Goal: Use online tool/utility: Utilize a website feature to perform a specific function

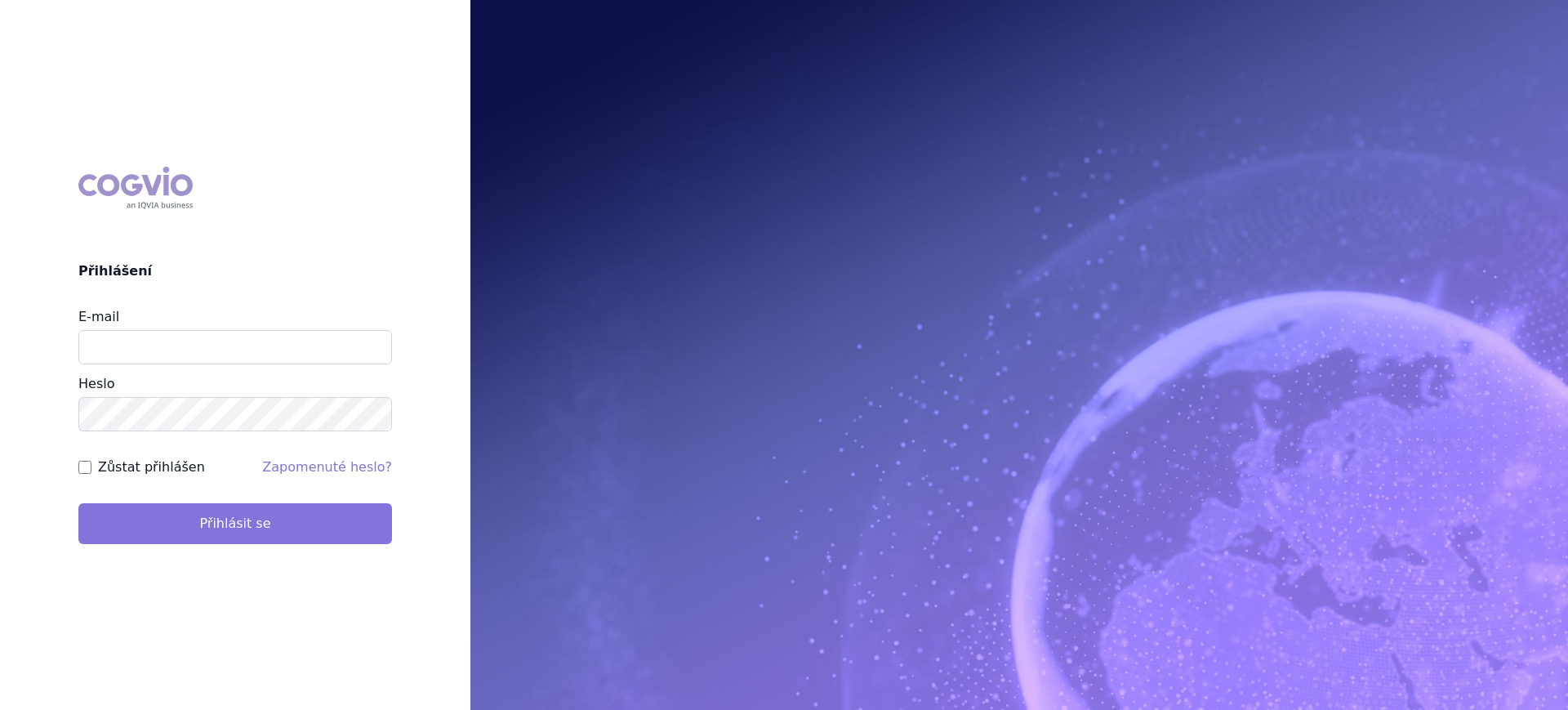
type input "lucie.sichtova@medochemie.com"
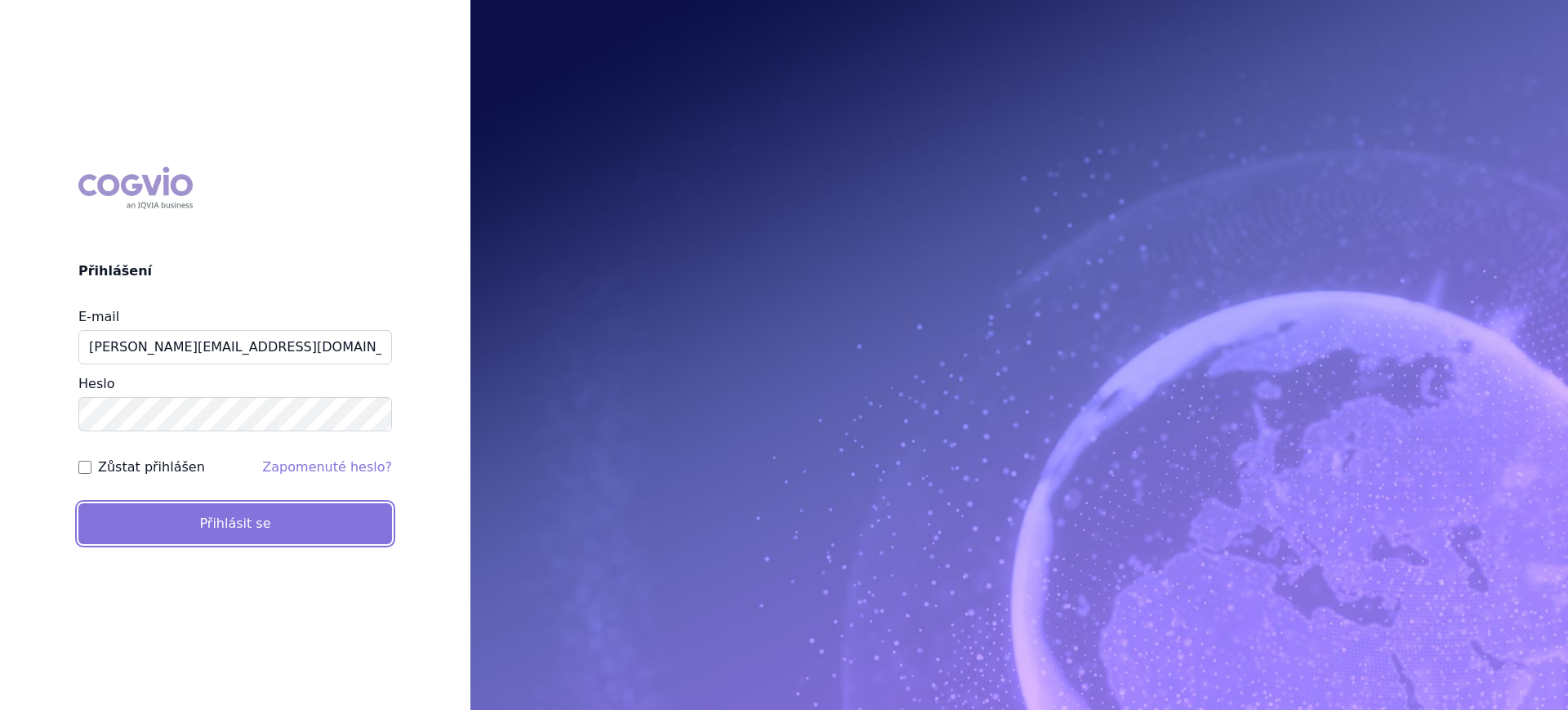
click at [235, 530] on button "Přihlásit se" at bounding box center [235, 523] width 314 height 40
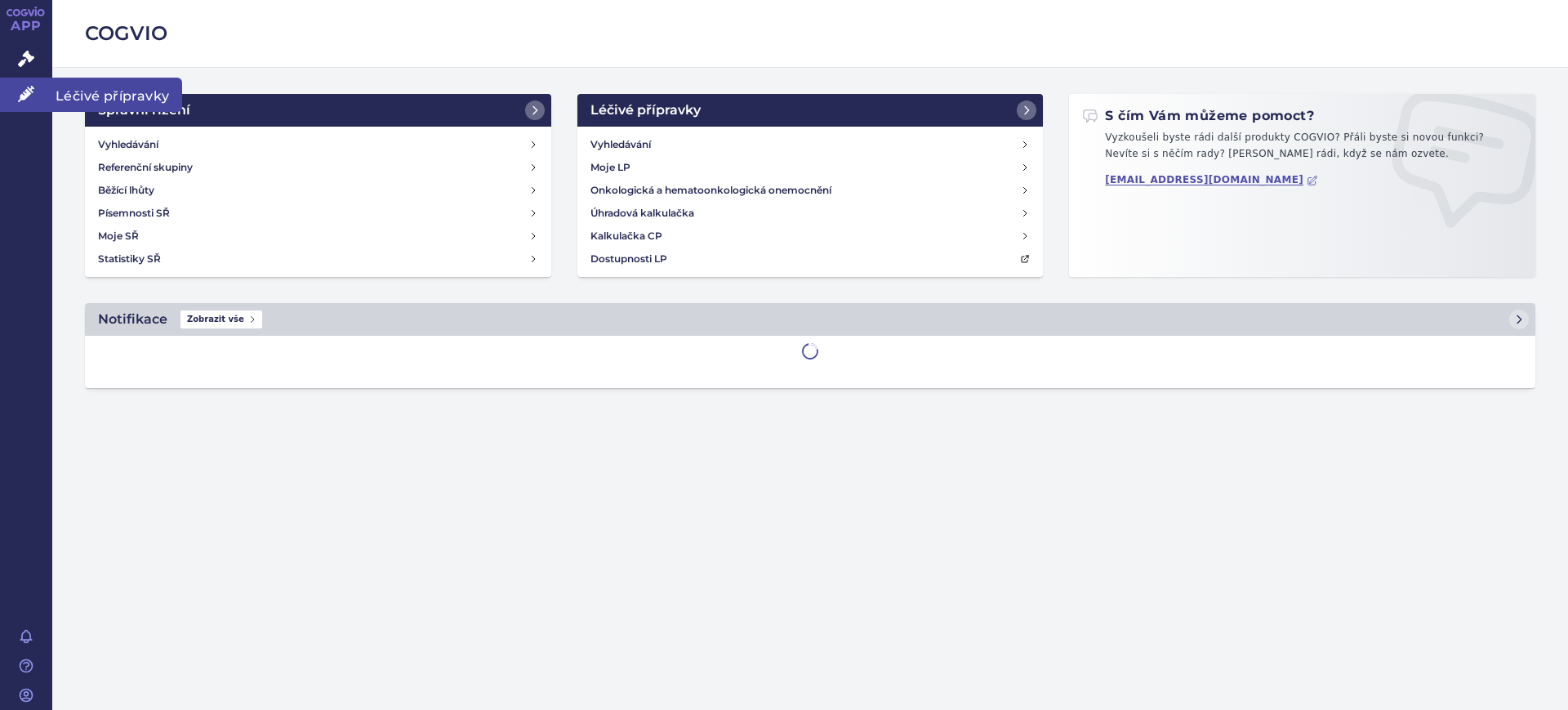
click at [22, 77] on link "Léčivé přípravky" at bounding box center [26, 94] width 52 height 34
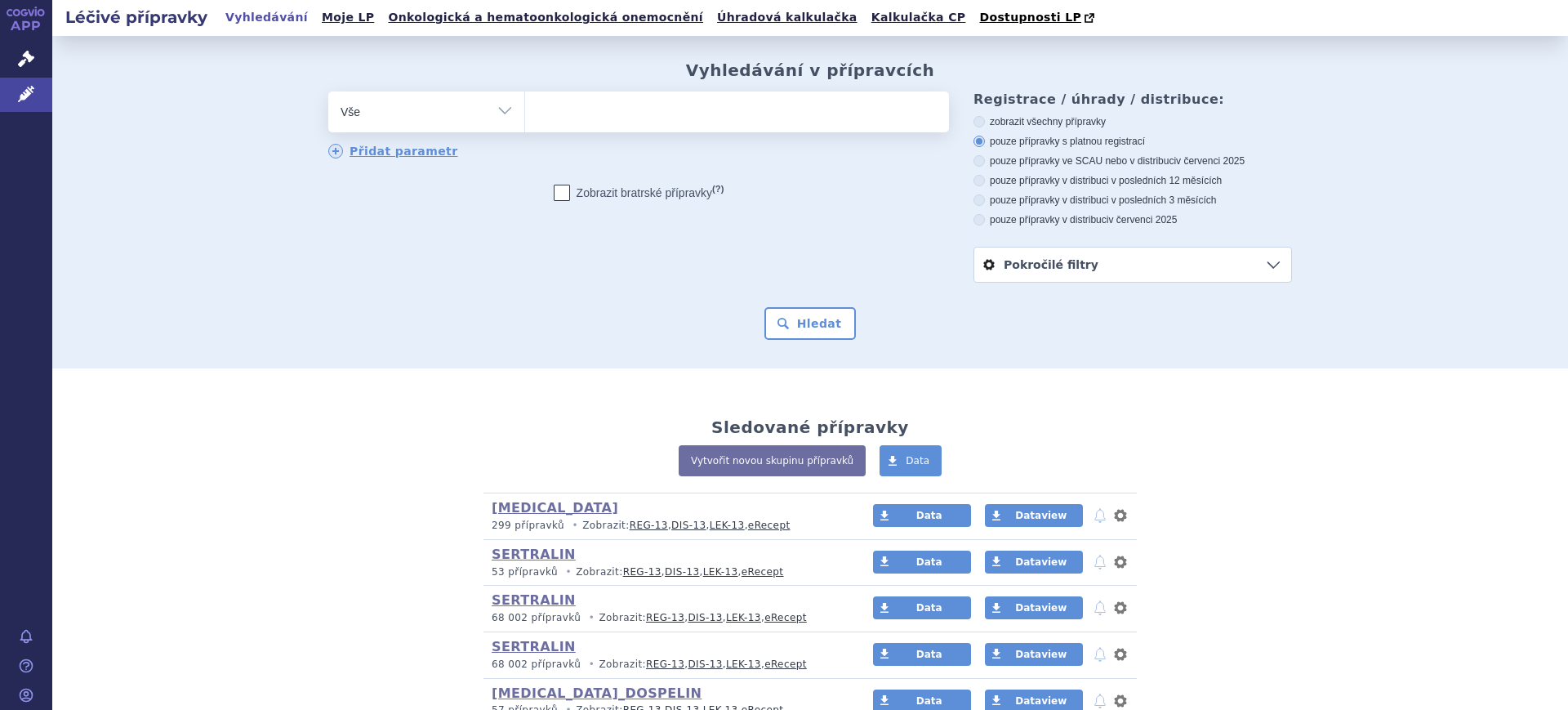
click at [354, 121] on select "Vše Přípravek/SUKL kód MAH VPOIS ATC/Aktivní látka Léková forma Síla" at bounding box center [426, 110] width 196 height 37
select select "filter-atc-group"
click at [328, 93] on select "Vše Přípravek/SUKL kód MAH VPOIS ATC/Aktivní látka Léková forma Síla" at bounding box center [426, 110] width 196 height 37
click at [610, 121] on ul at bounding box center [737, 109] width 424 height 34
click at [525, 121] on select at bounding box center [525, 111] width 1 height 40
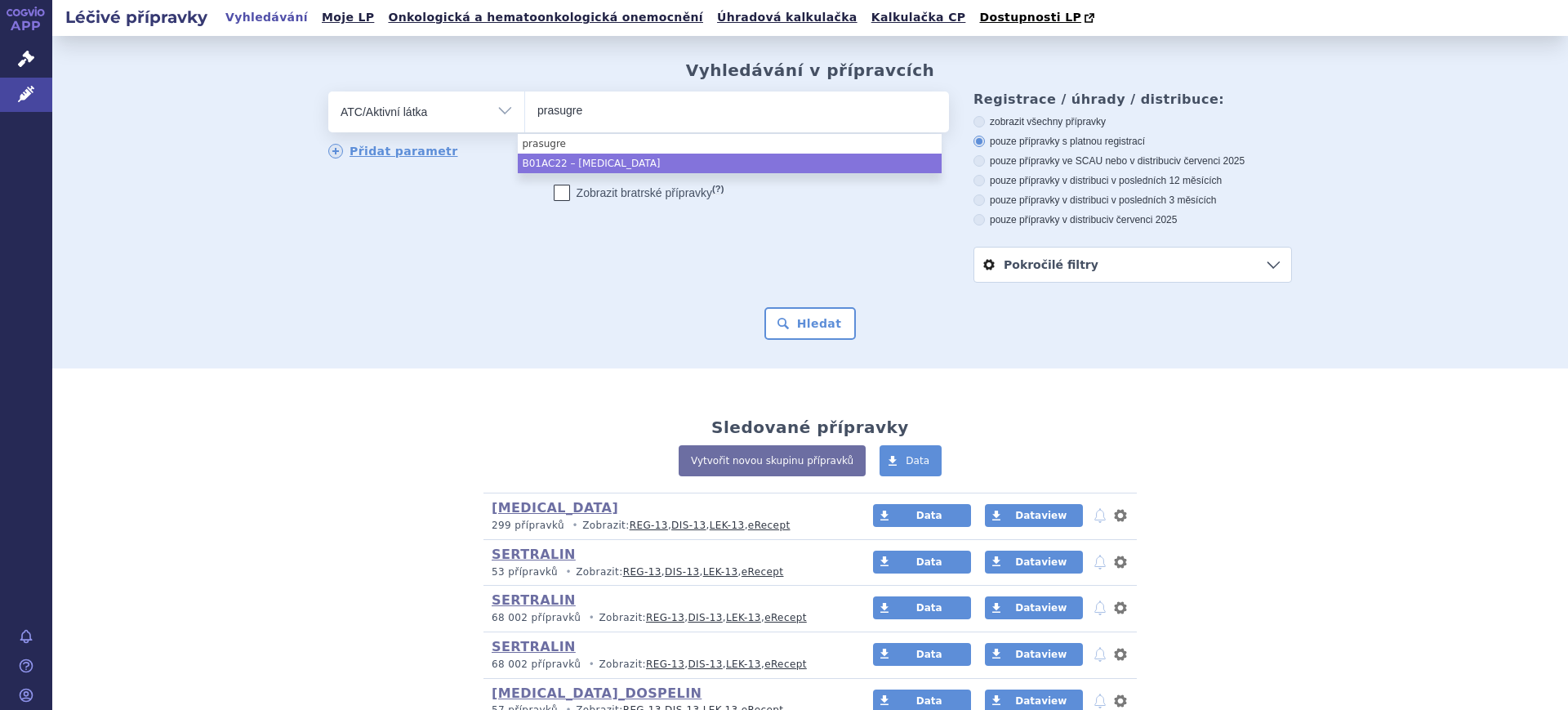
type input "prasugre"
select select "B01AC22"
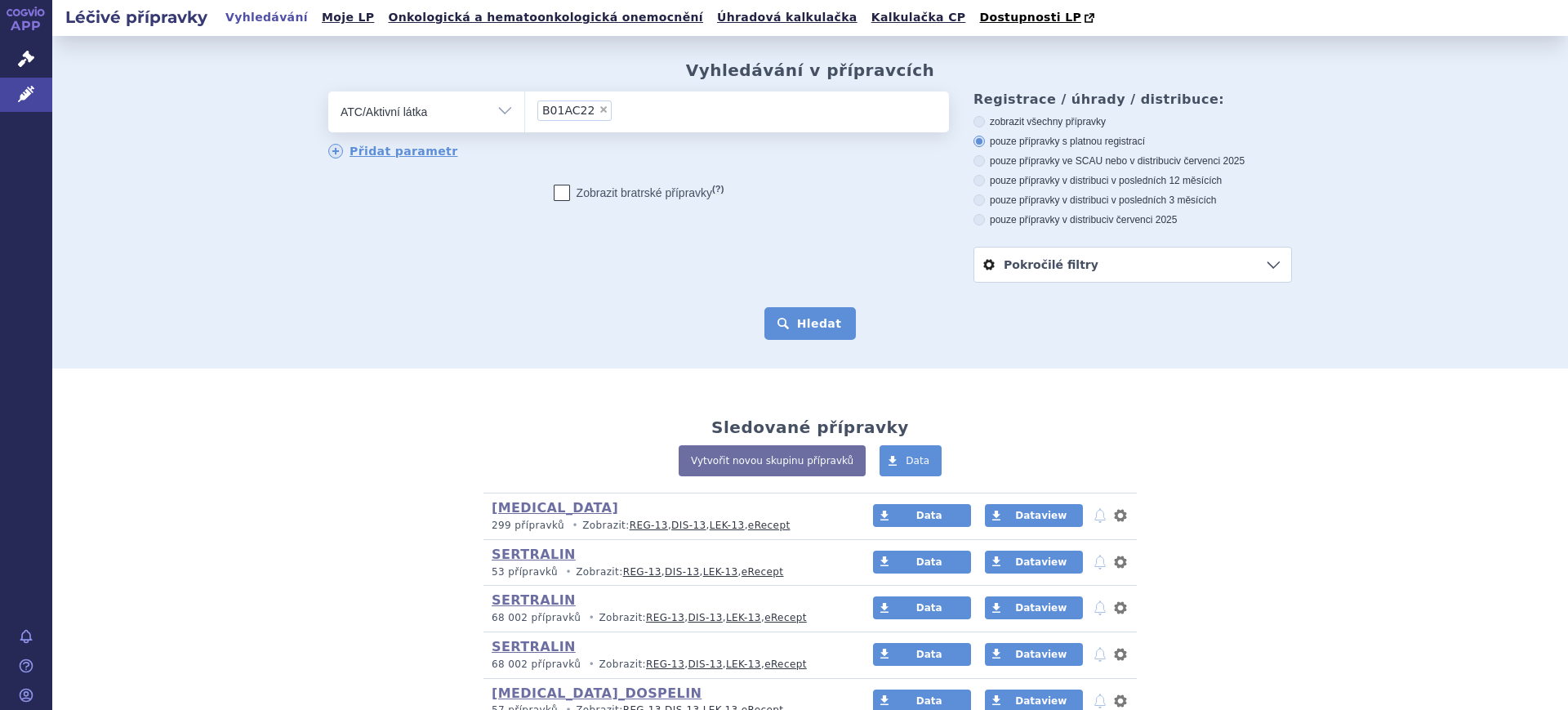
click at [781, 320] on button "Hledat" at bounding box center [811, 324] width 93 height 32
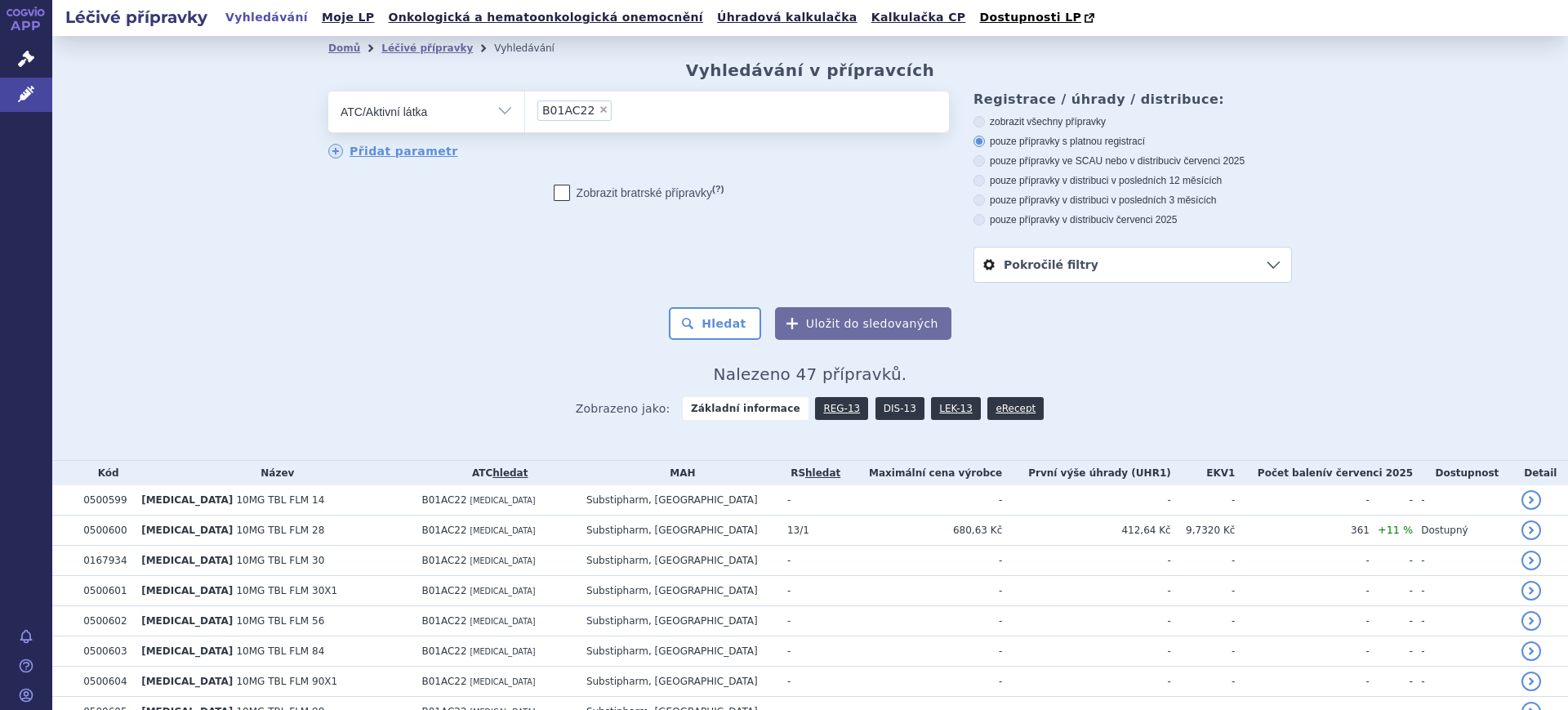
click at [881, 412] on link "DIS-13" at bounding box center [899, 408] width 49 height 22
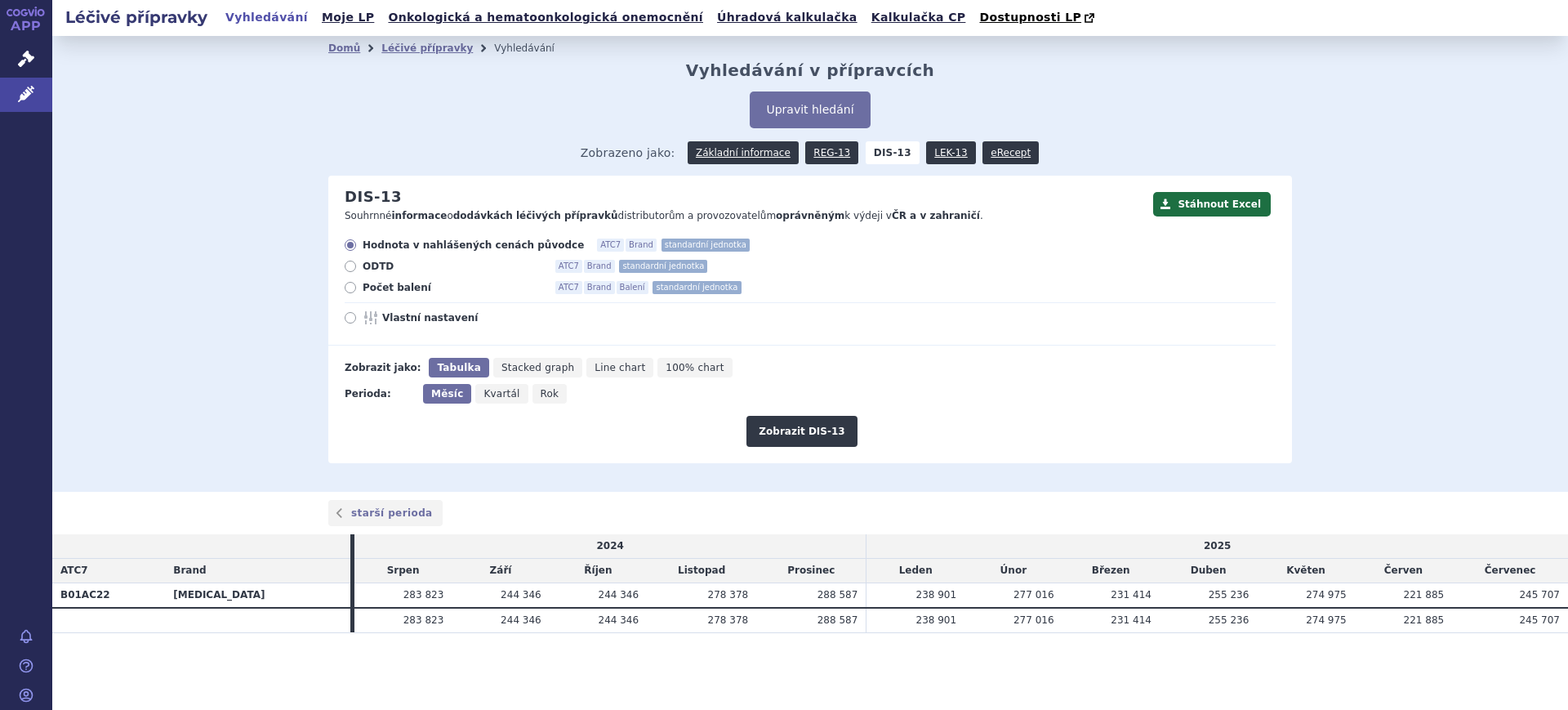
click at [474, 332] on div "Hodnota v nahlášených cenách původce ATC7 Brand standardní jednotka ODTD ATC7 B…" at bounding box center [802, 291] width 947 height 107
click at [508, 317] on span "Vlastní nastavení" at bounding box center [472, 317] width 180 height 13
click at [357, 317] on input "Vlastní nastavení" at bounding box center [351, 320] width 11 height 11
radio input "true"
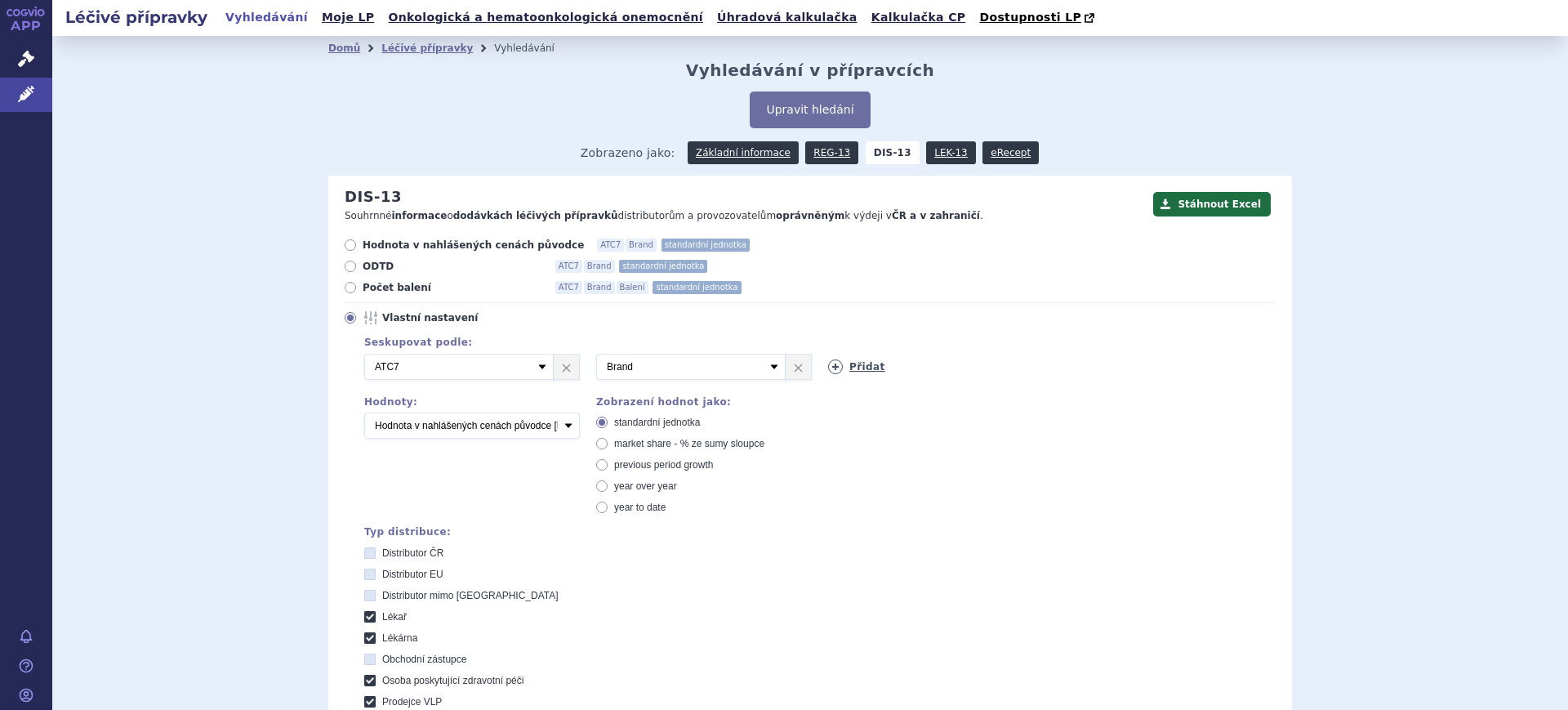
click at [838, 363] on link "Přidat" at bounding box center [857, 367] width 58 height 14
drag, startPoint x: 838, startPoint y: 363, endPoint x: 862, endPoint y: 377, distance: 27.8
click at [841, 365] on select "Vyberte groupování ATC3 ATC5 ATC7 Brand Balení SÚKL kód MAH VPOIS Referenční sk…" at bounding box center [923, 367] width 190 height 26
select select "package"
click at [828, 354] on select "Vyberte groupování ATC3 ATC5 ATC7 Brand Balení SÚKL kód MAH VPOIS Referenční sk…" at bounding box center [923, 367] width 190 height 26
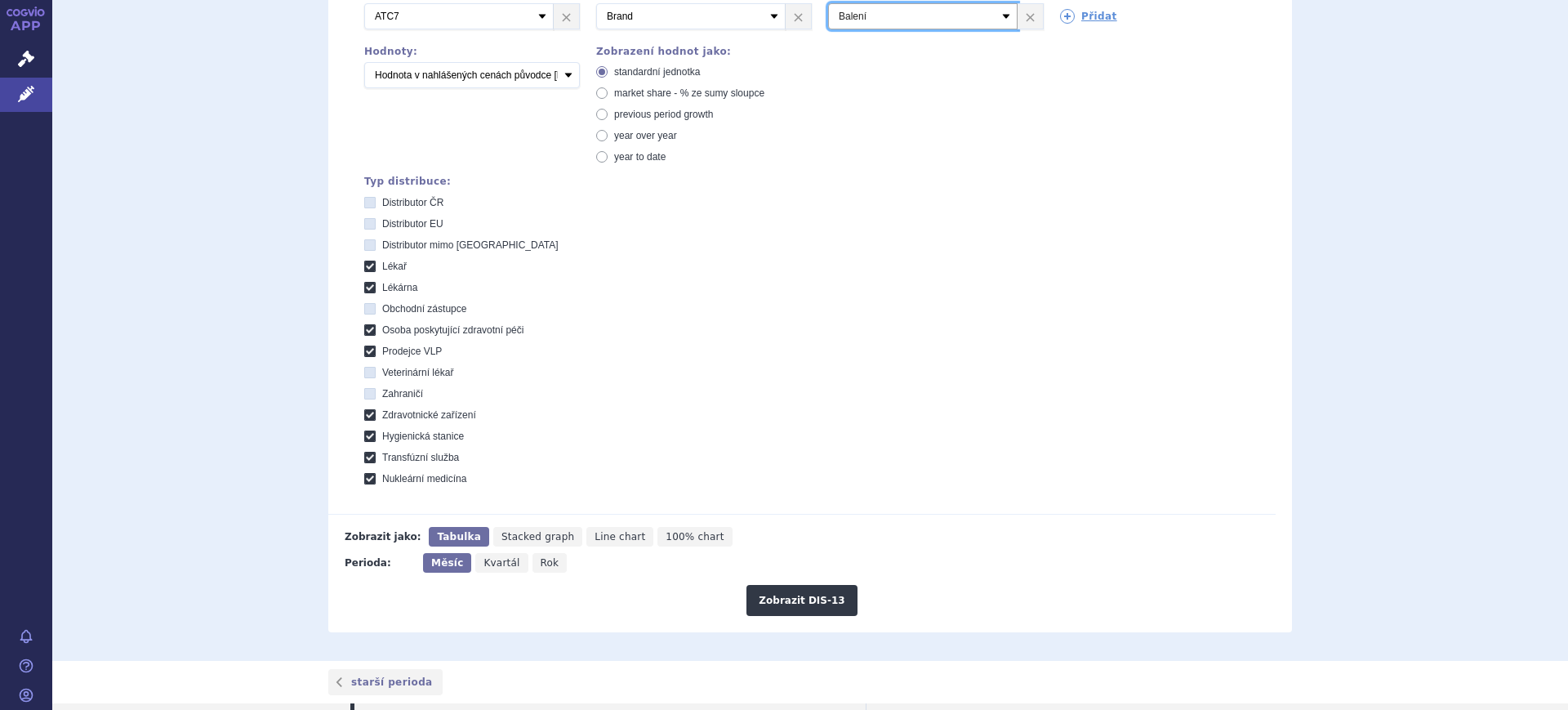
scroll to position [508, 0]
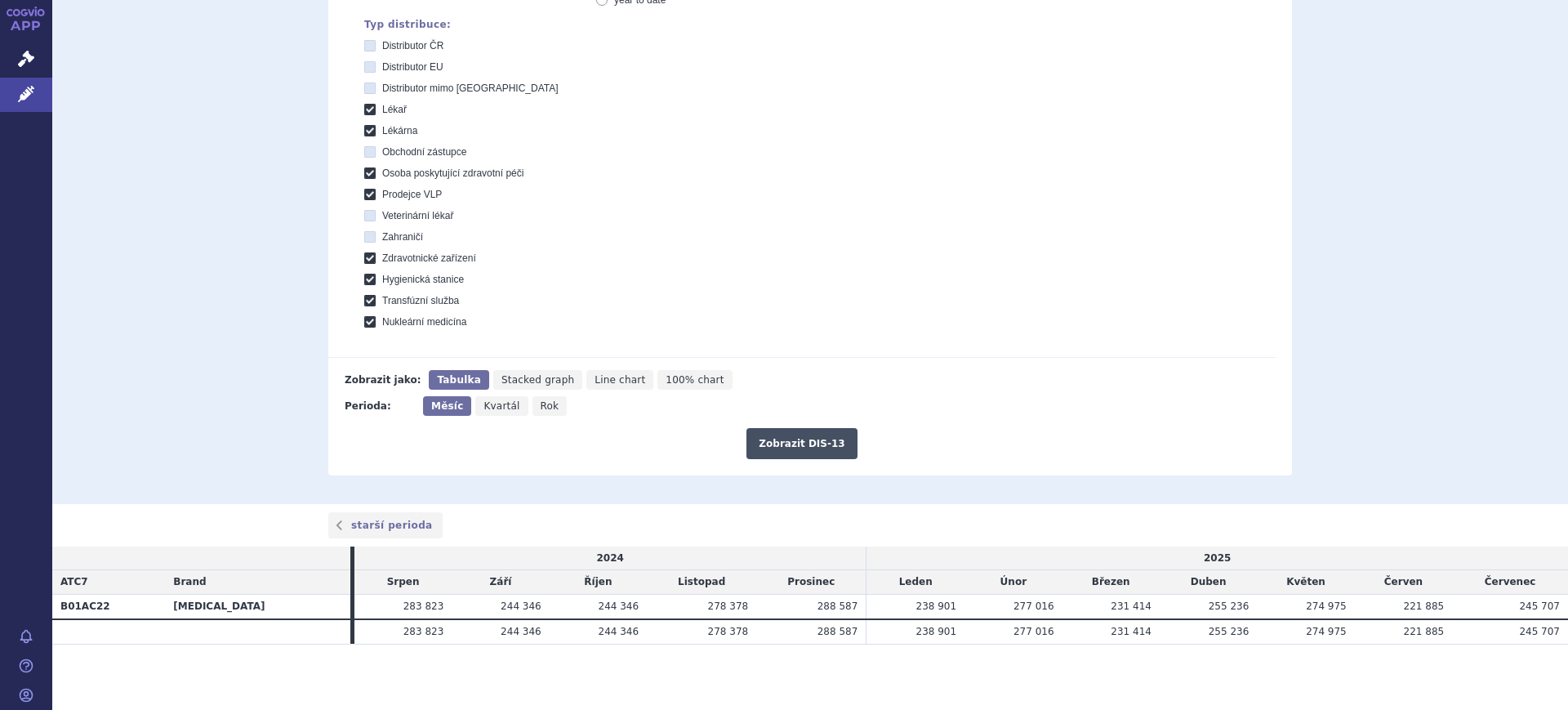
click at [819, 453] on button "Zobrazit DIS-13" at bounding box center [802, 443] width 111 height 31
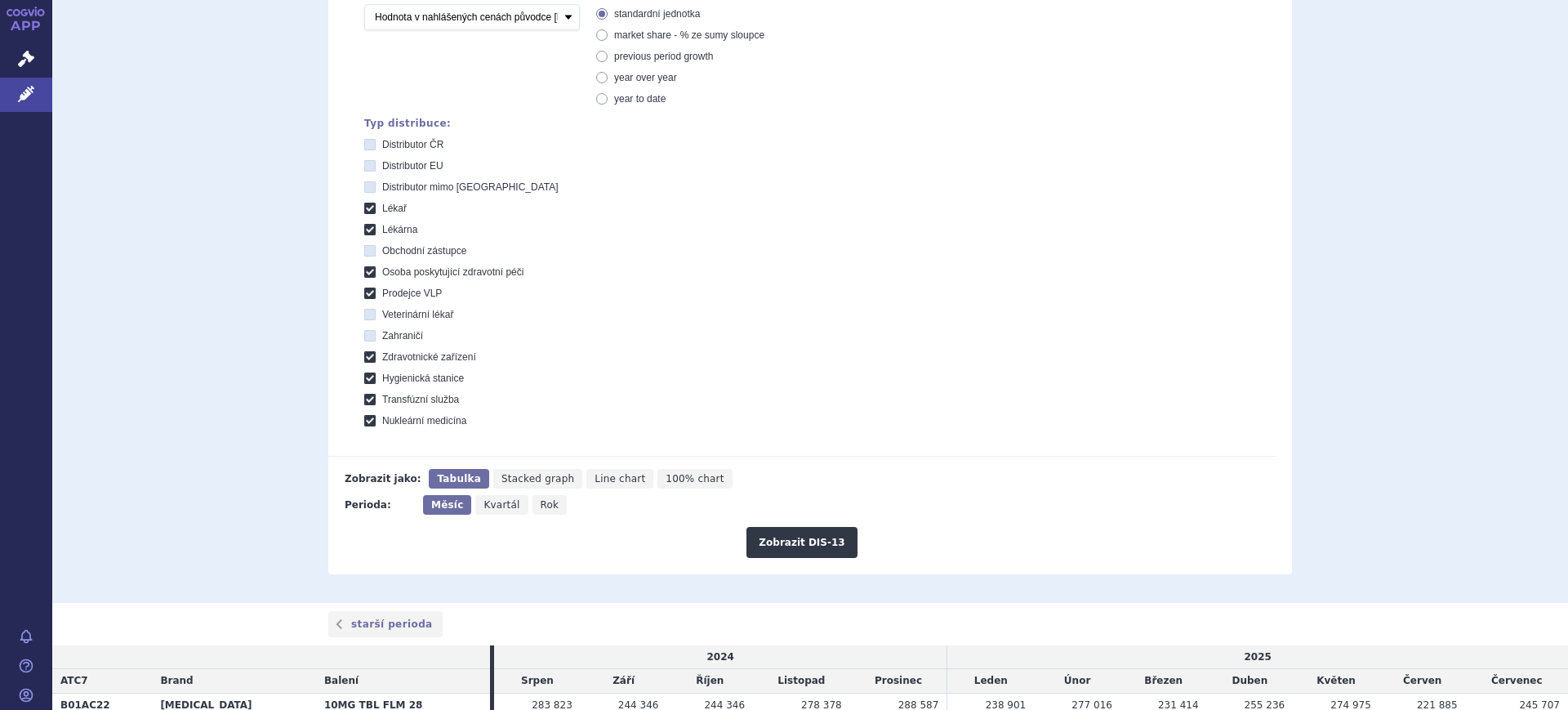
scroll to position [508, 0]
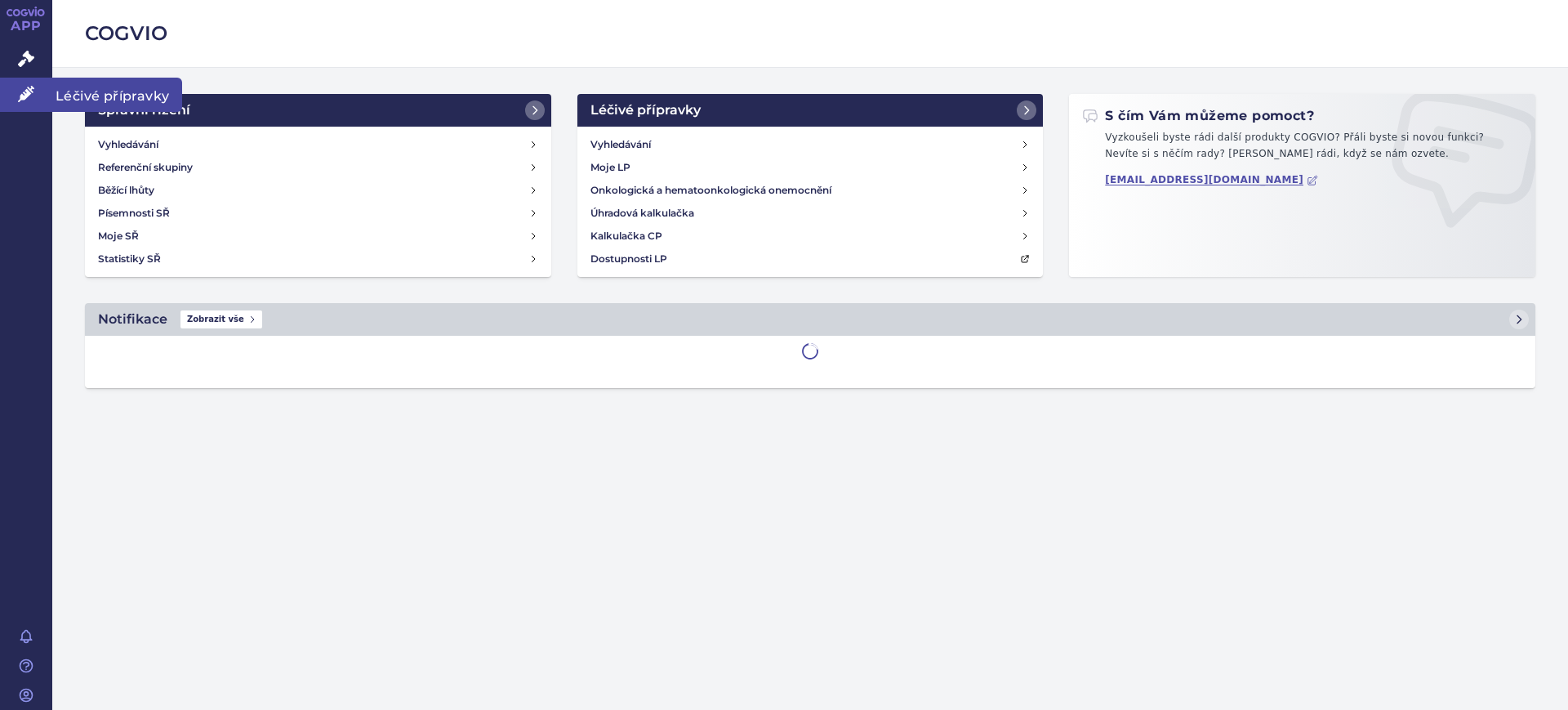
click at [23, 98] on icon at bounding box center [26, 93] width 16 height 16
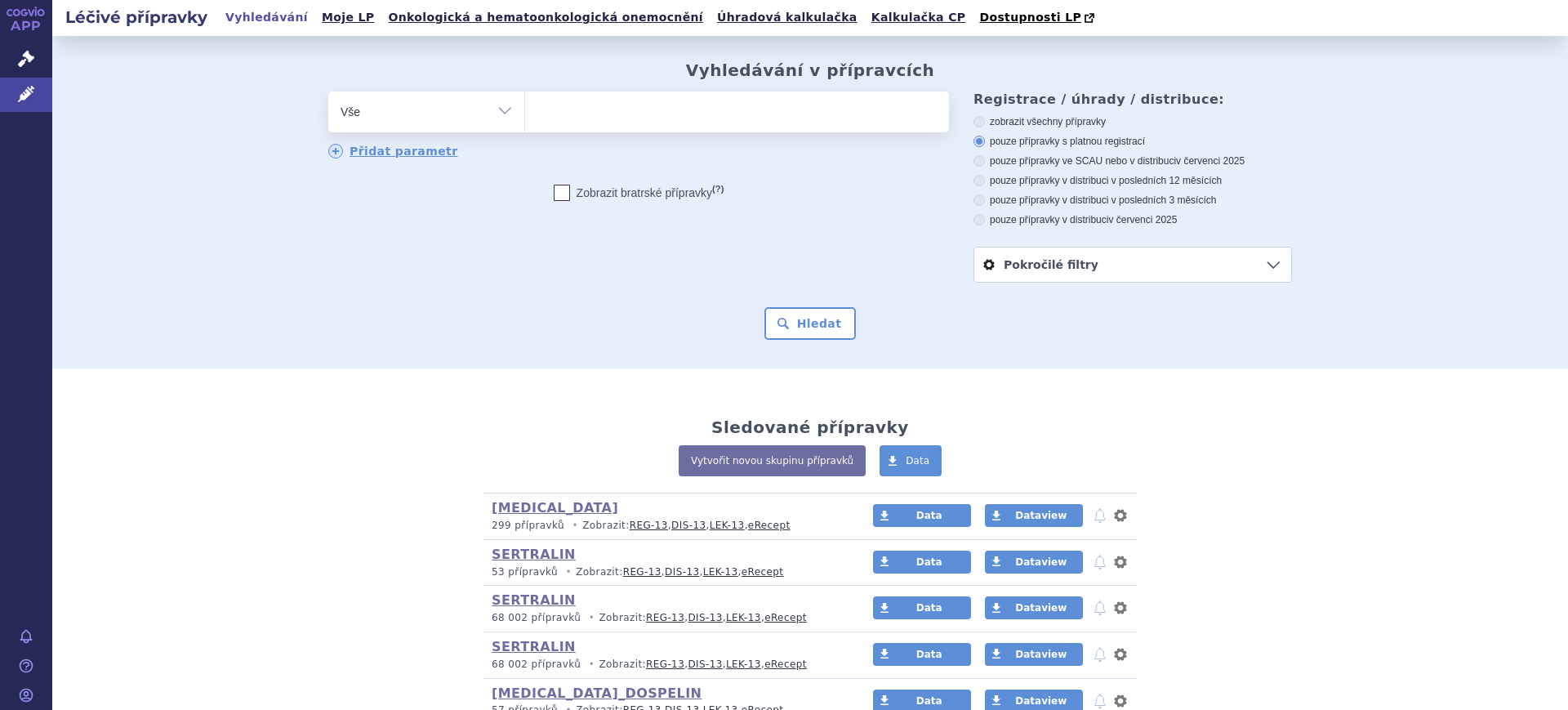
click at [361, 118] on select "Vše Přípravek/SUKL kód MAH VPOIS ATC/Aktivní látka Léková forma Síla" at bounding box center [426, 110] width 196 height 37
select select "filter-marketing-authorization-holder"
click at [328, 93] on select "Vše Přípravek/SUKL kód MAH VPOIS ATC/Aktivní látka Léková forma Síla" at bounding box center [426, 110] width 196 height 37
click at [616, 121] on ul at bounding box center [737, 109] width 424 height 34
click at [525, 121] on select at bounding box center [525, 111] width 1 height 40
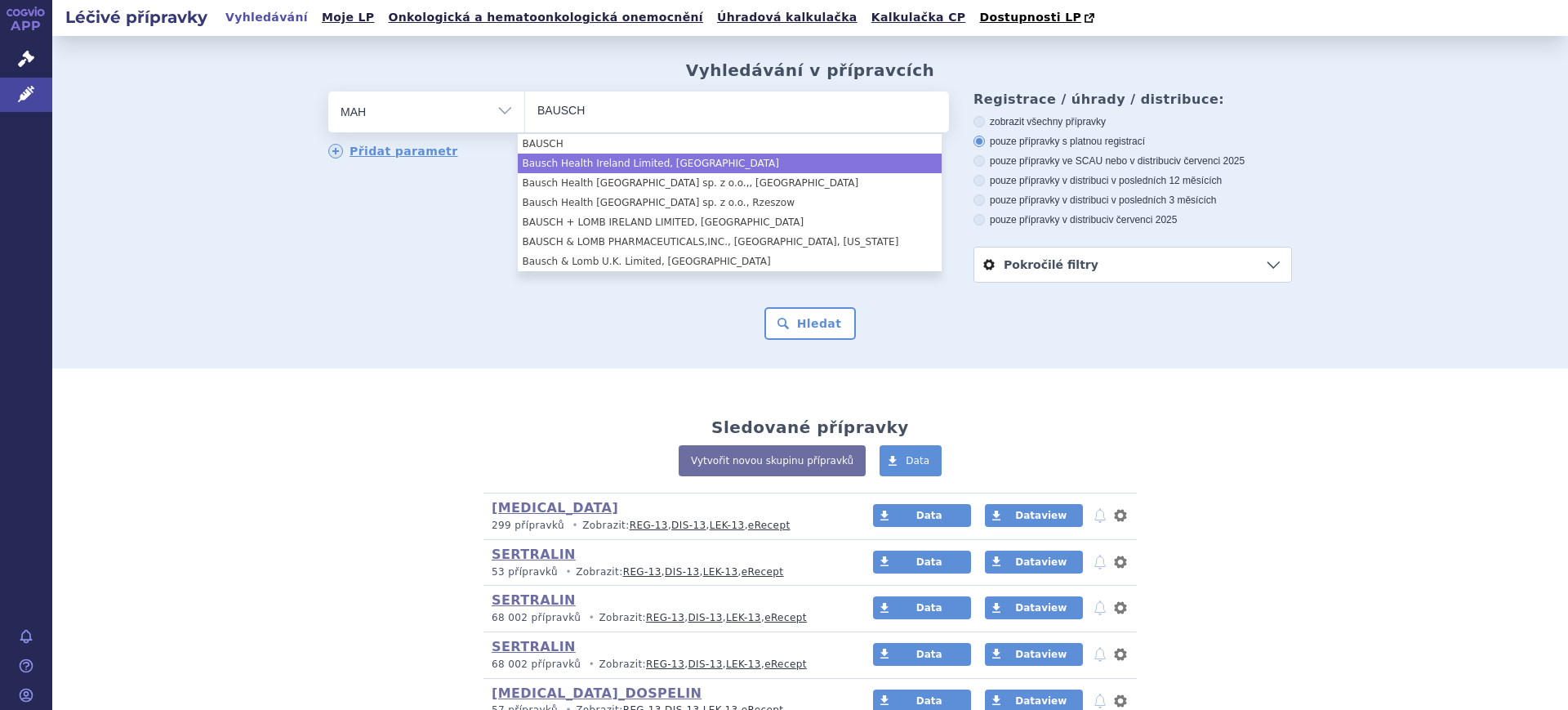
type input "BAUSCH"
select select "Bausch Health Ireland Limited, [GEOGRAPHIC_DATA]"
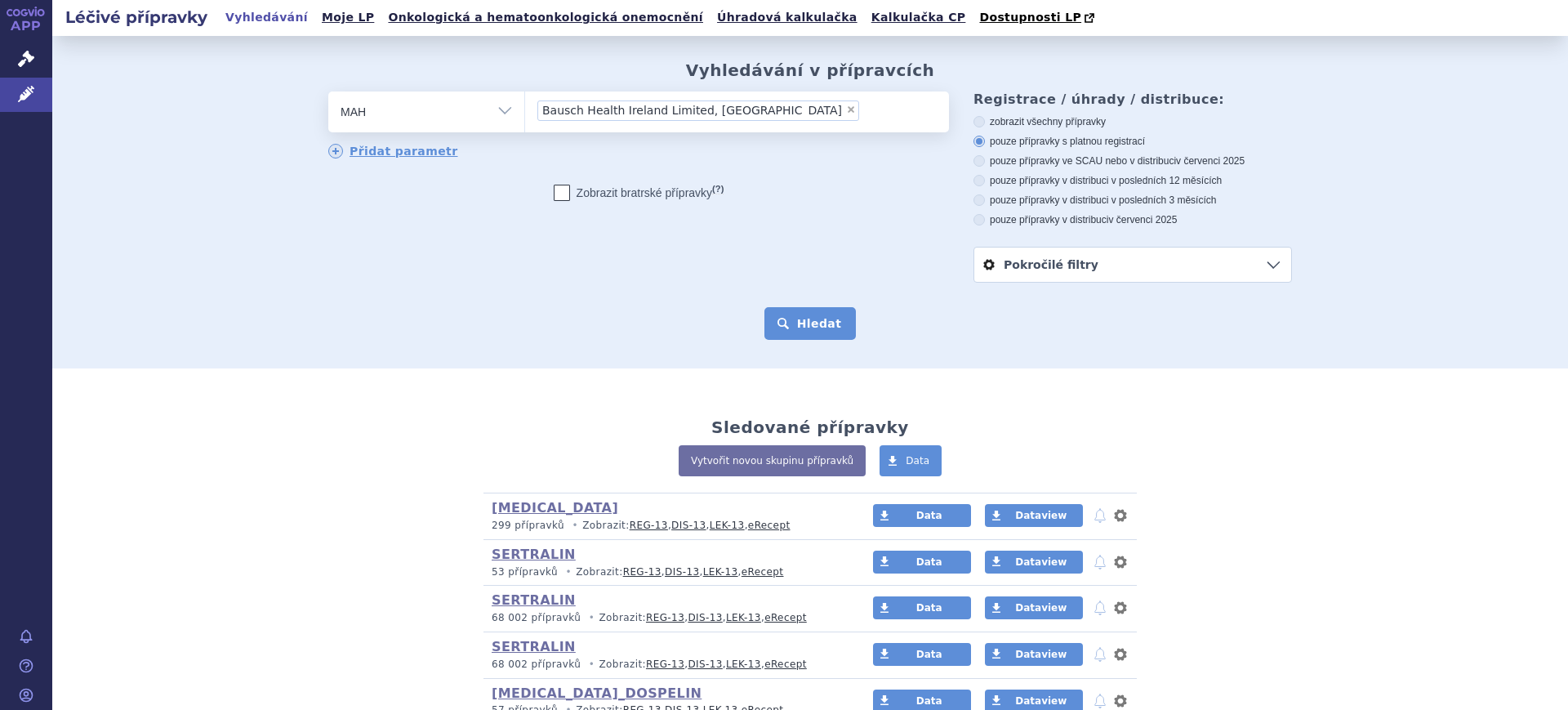
click at [818, 318] on button "Hledat" at bounding box center [811, 324] width 93 height 32
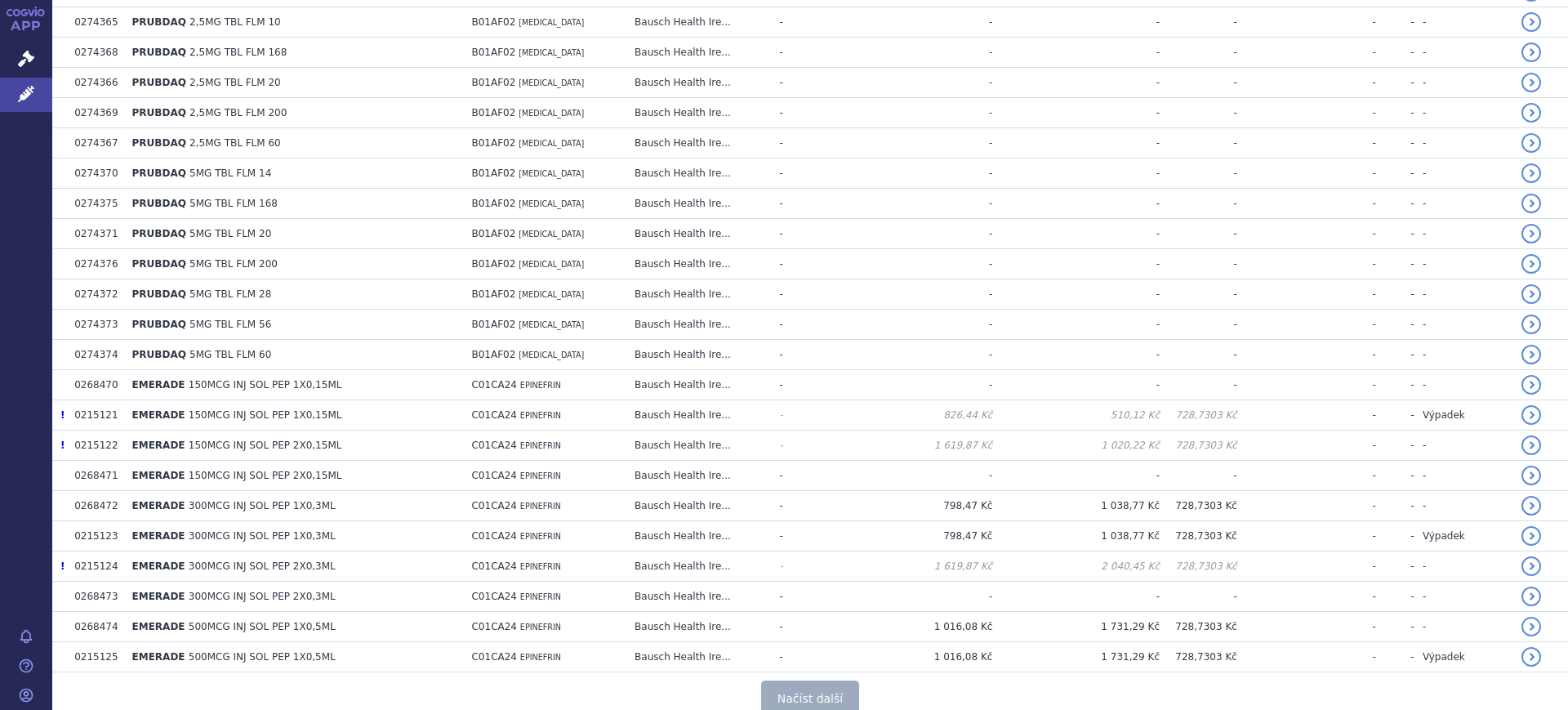
scroll to position [2859, 0]
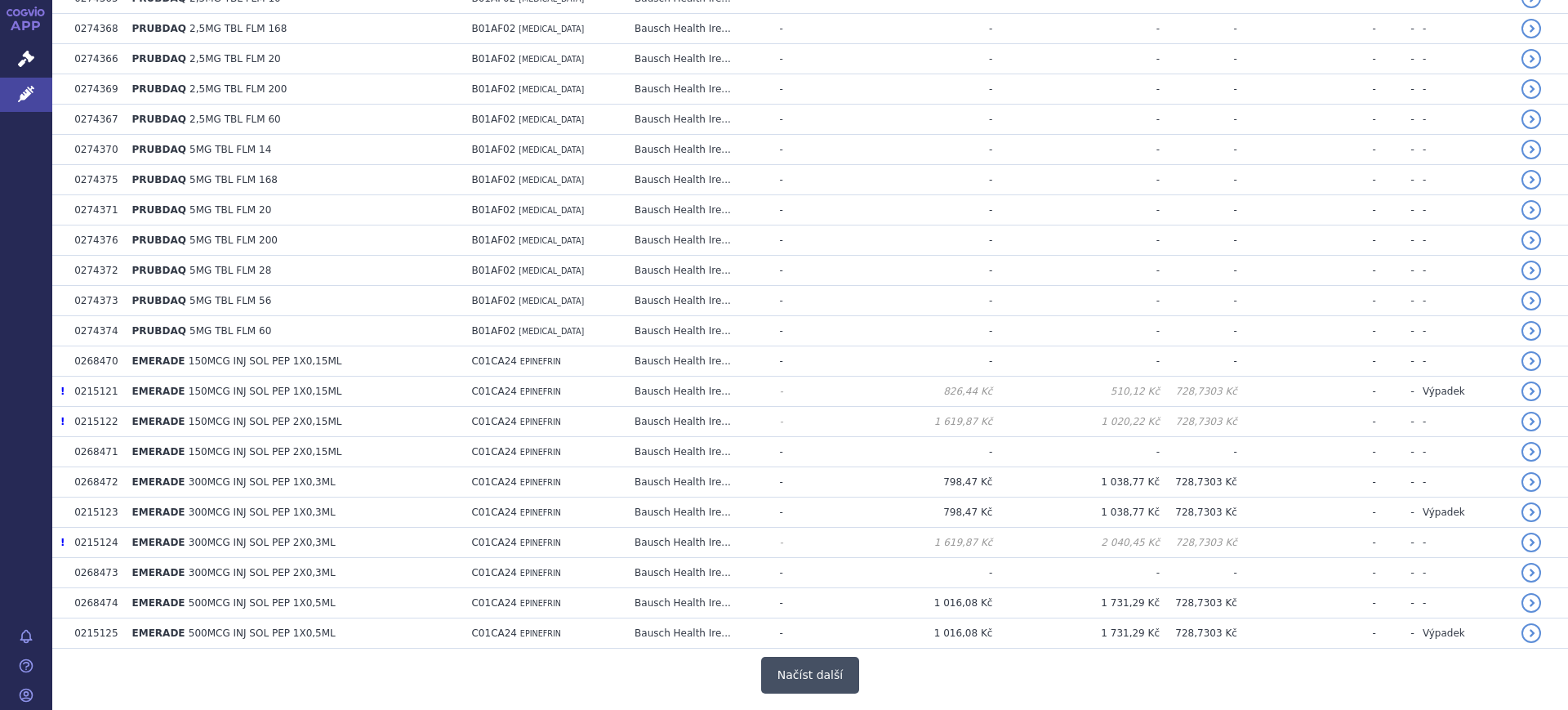
click at [814, 665] on button "Načíst další" at bounding box center [810, 675] width 98 height 37
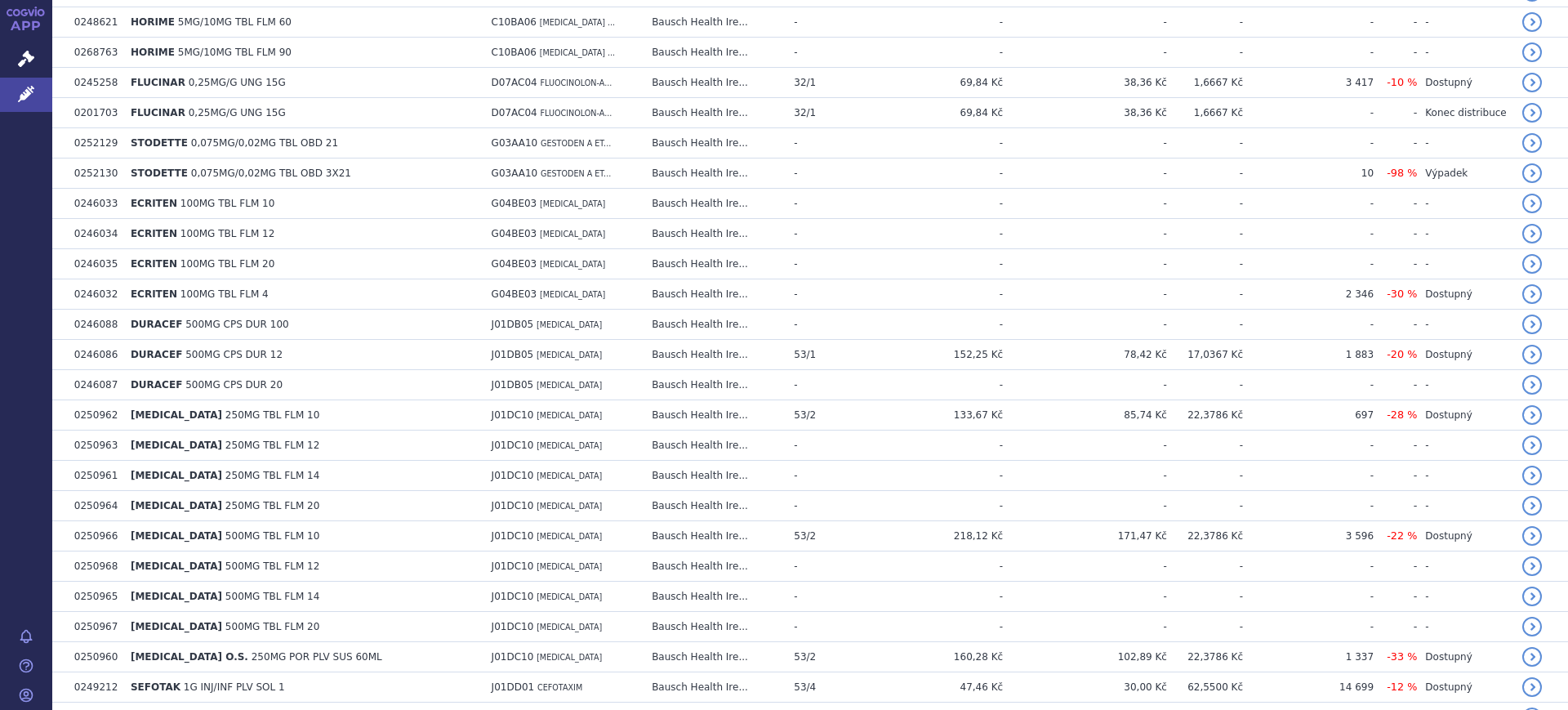
scroll to position [5879, 0]
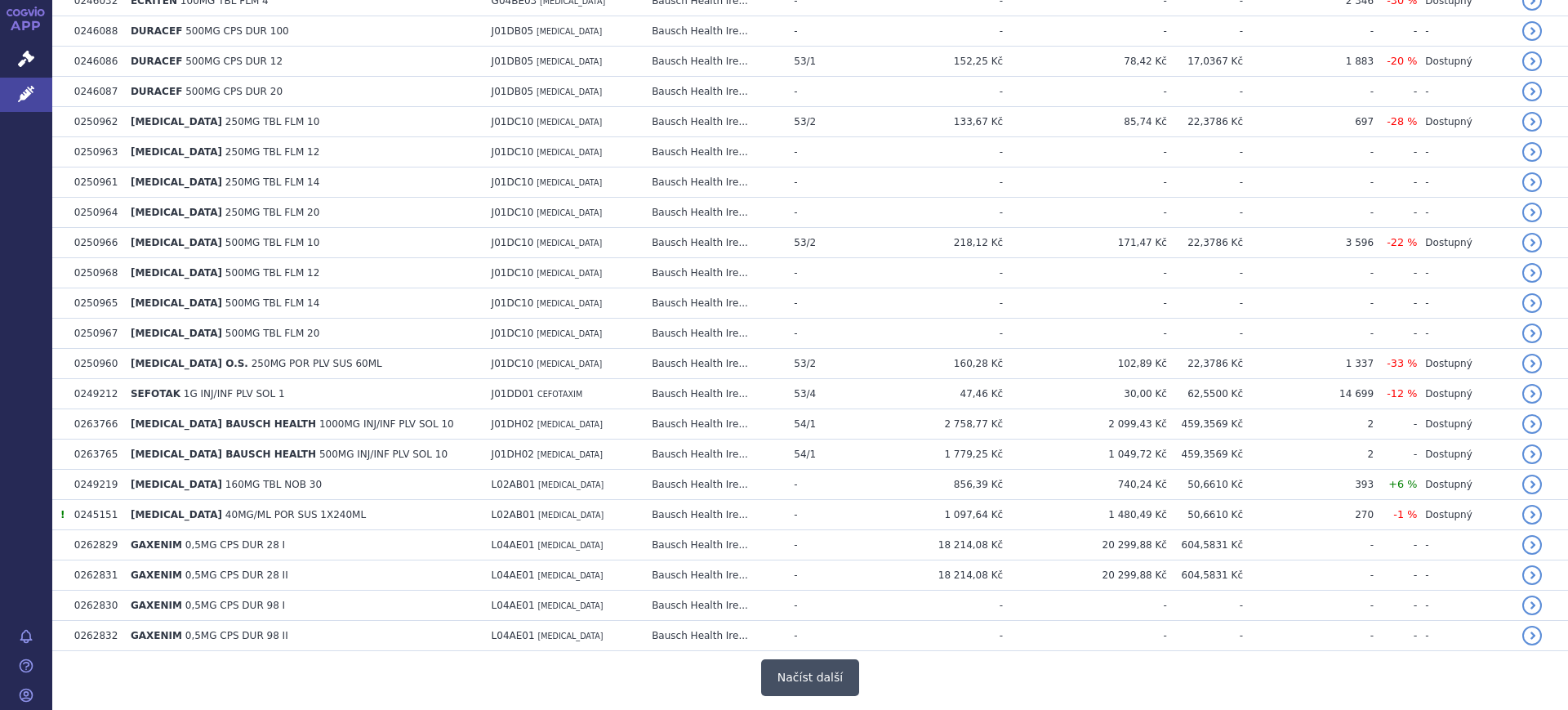
click at [808, 675] on button "Načíst další" at bounding box center [810, 677] width 98 height 37
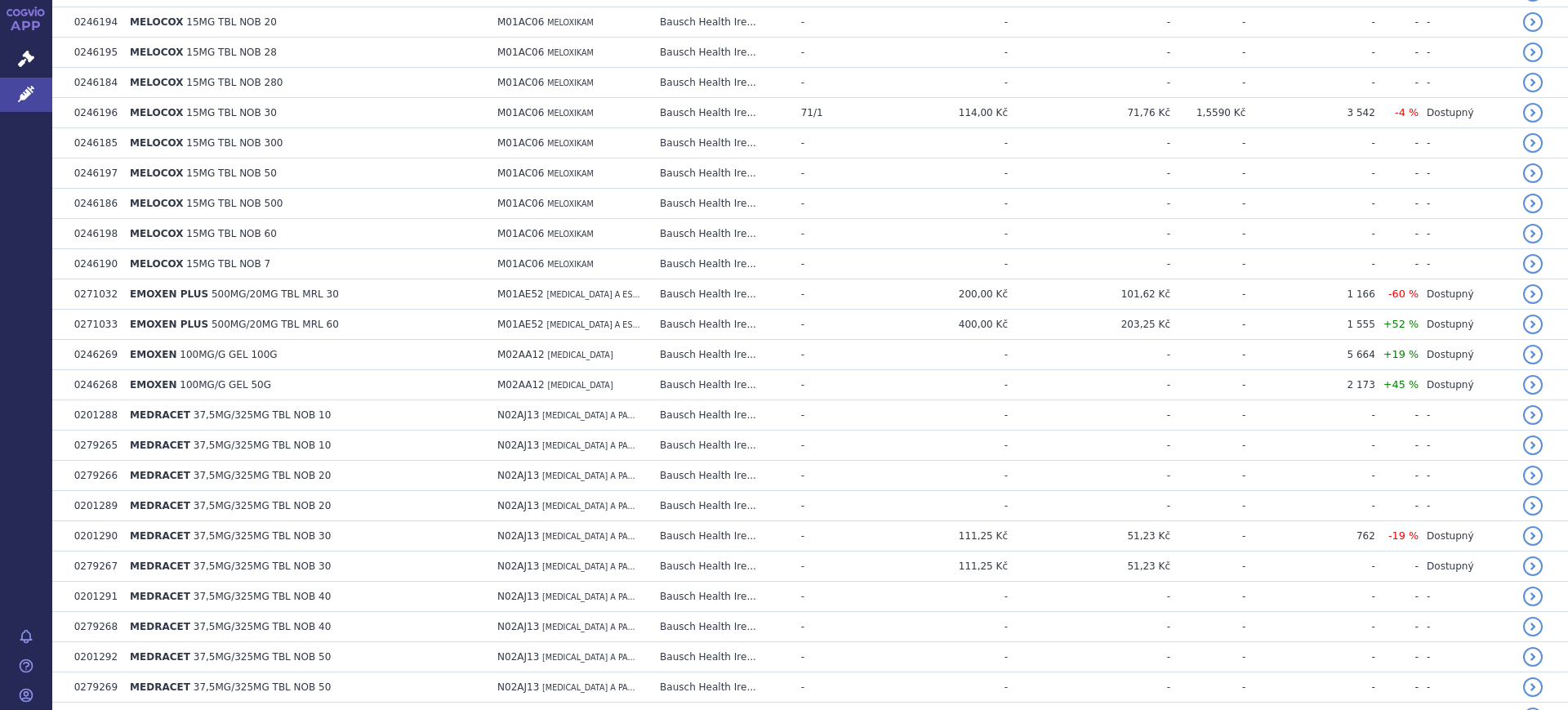
scroll to position [8365, 0]
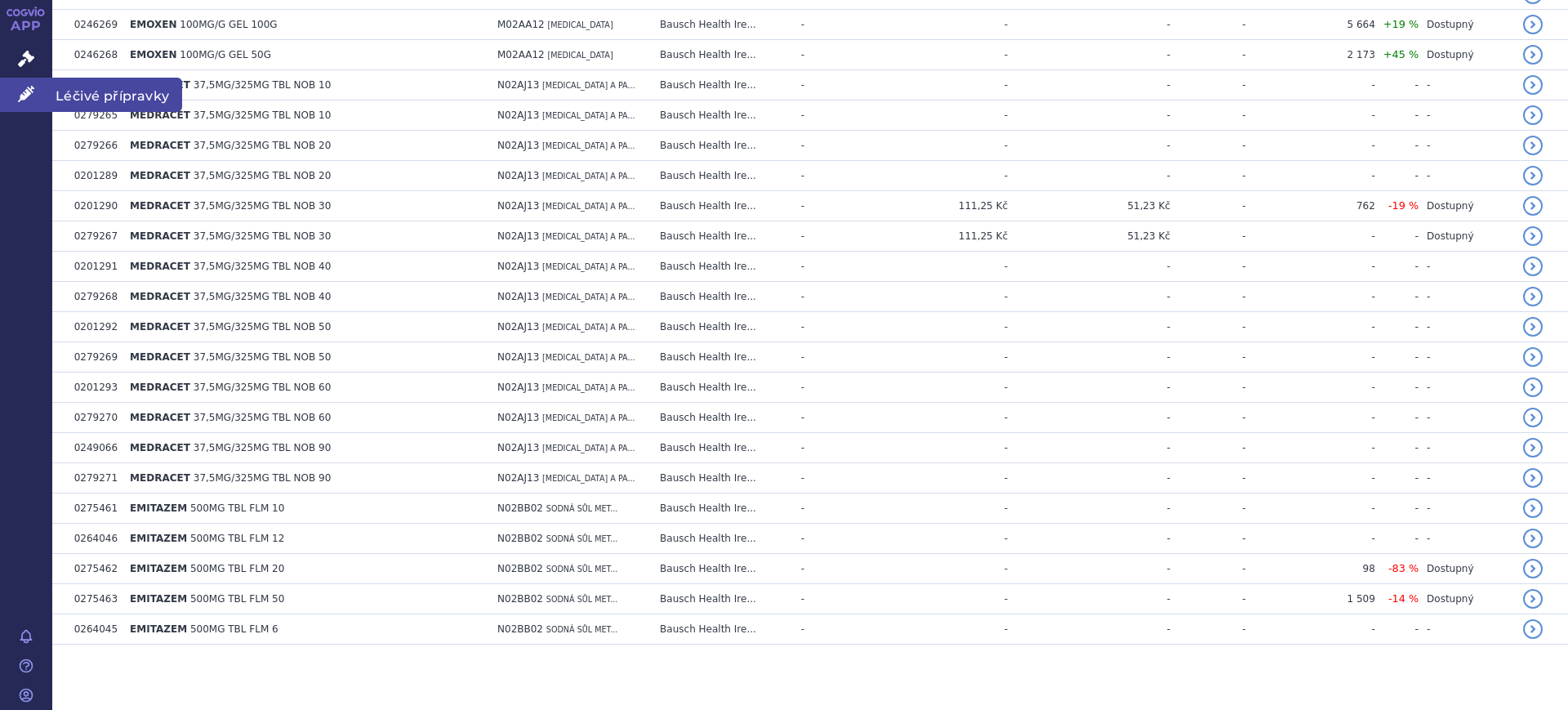
click at [39, 92] on link "Léčivé přípravky" at bounding box center [26, 94] width 52 height 34
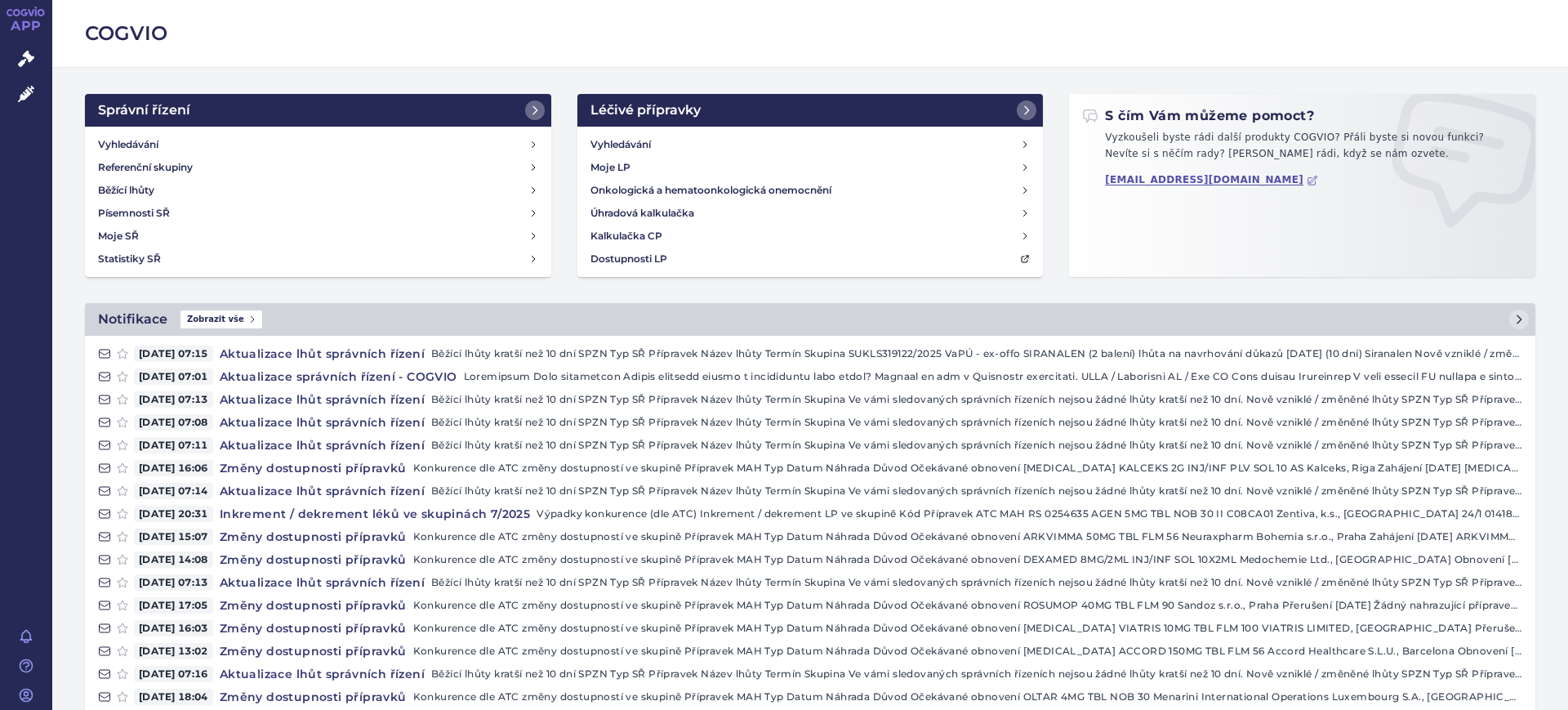
click at [765, 40] on h2 "COGVIO" at bounding box center [811, 33] width 1450 height 28
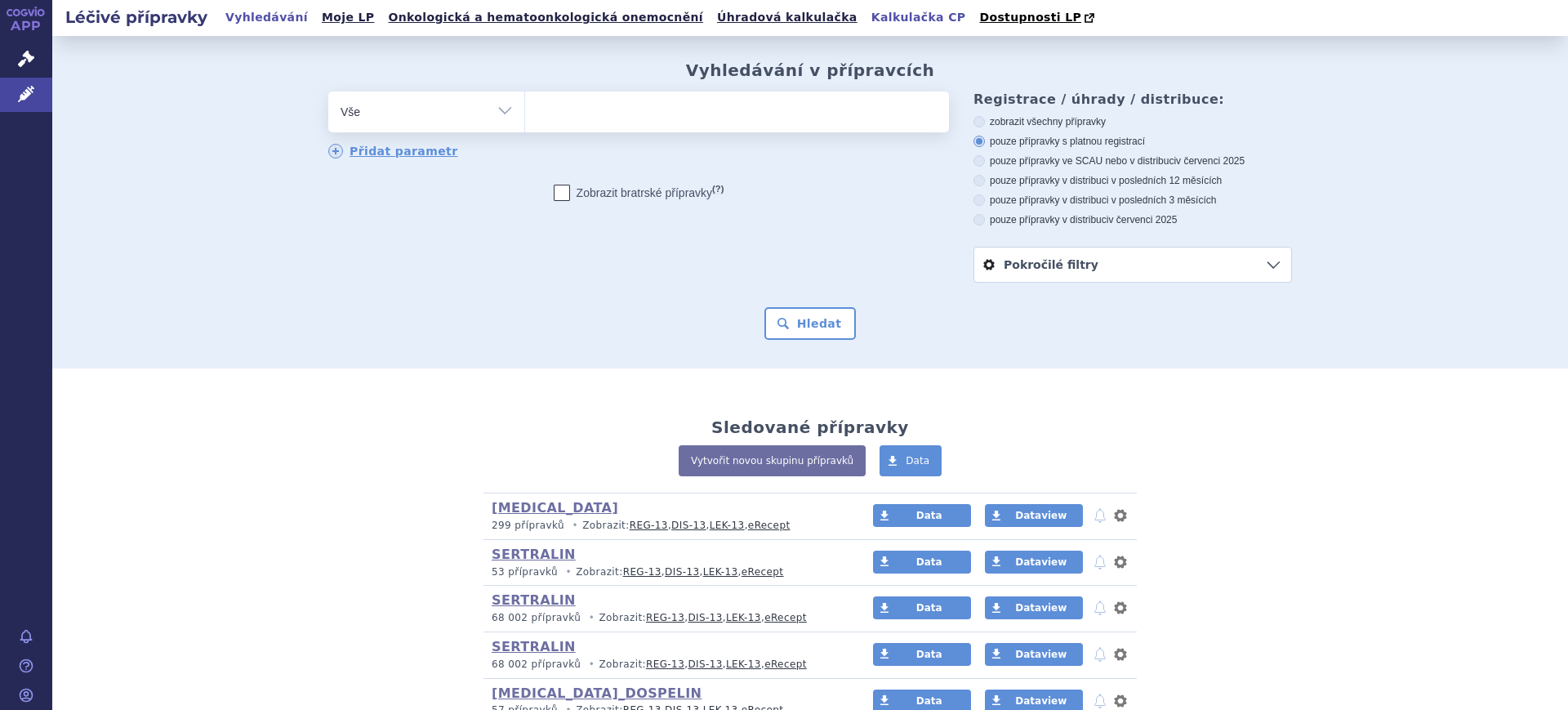
click at [866, 20] on link "Kalkulačka CP" at bounding box center [918, 17] width 104 height 22
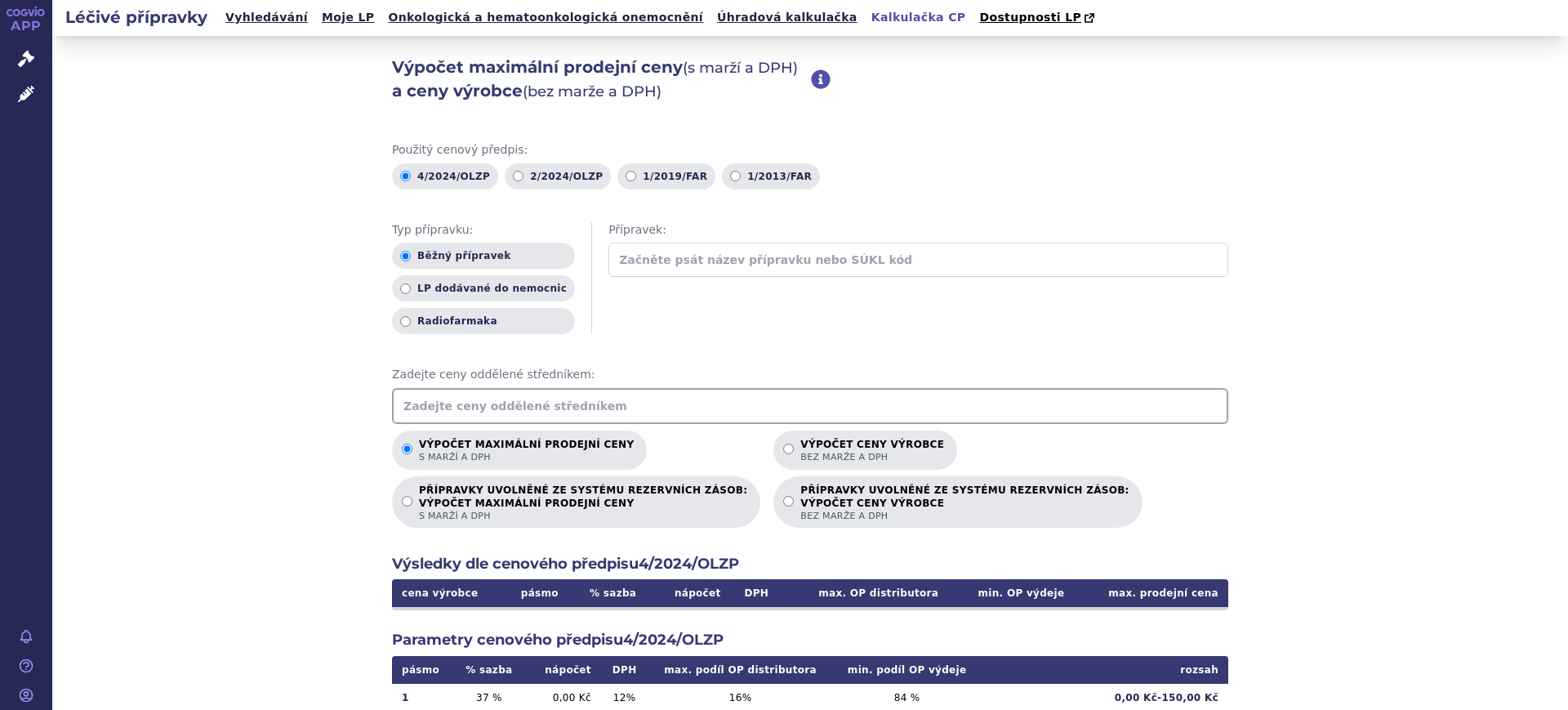
click at [556, 415] on input "text" at bounding box center [810, 406] width 837 height 36
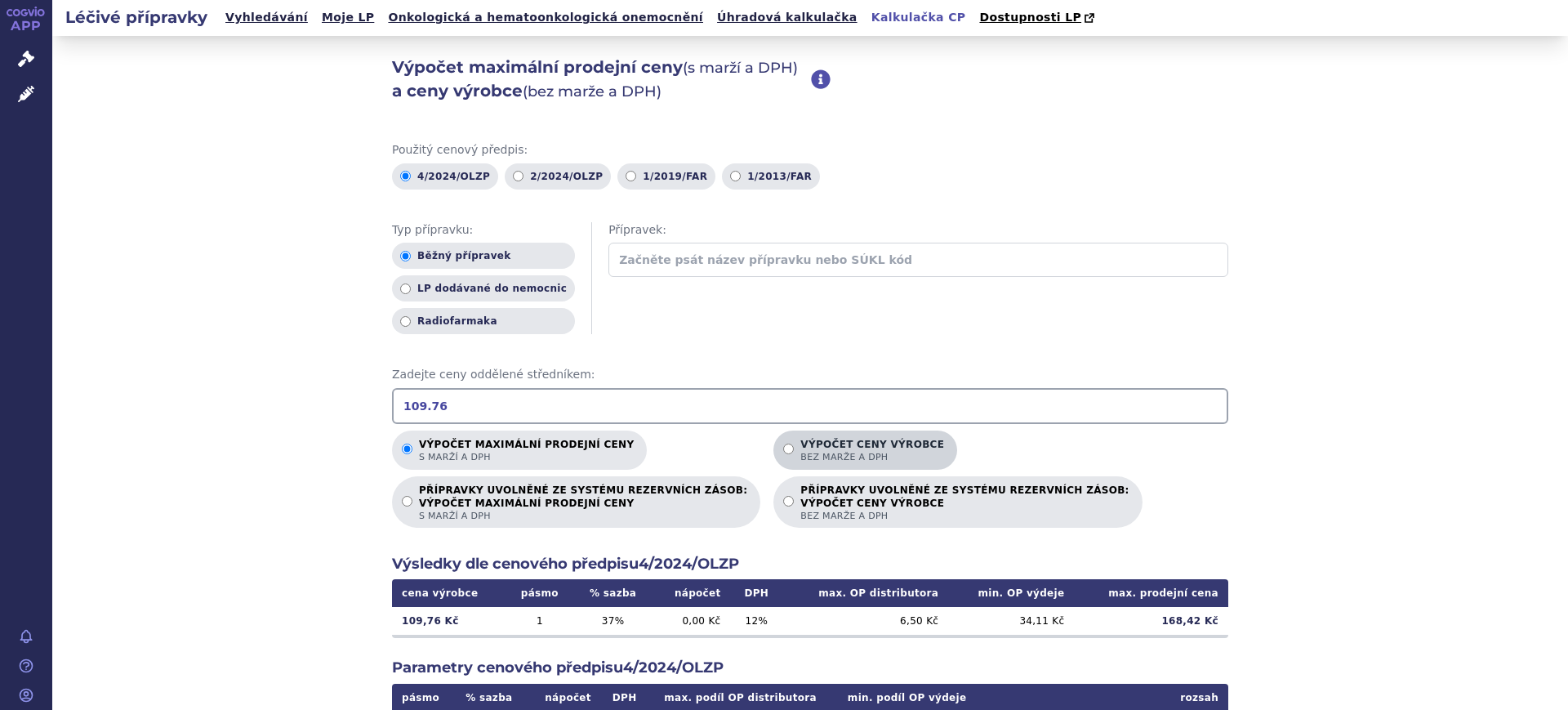
type input "109.76"
click at [801, 448] on p "Výpočet ceny výrobce bez marže a DPH" at bounding box center [873, 450] width 144 height 24
click at [784, 448] on input "Výpočet ceny výrobce bez marže a DPH" at bounding box center [789, 449] width 11 height 11
radio input "true"
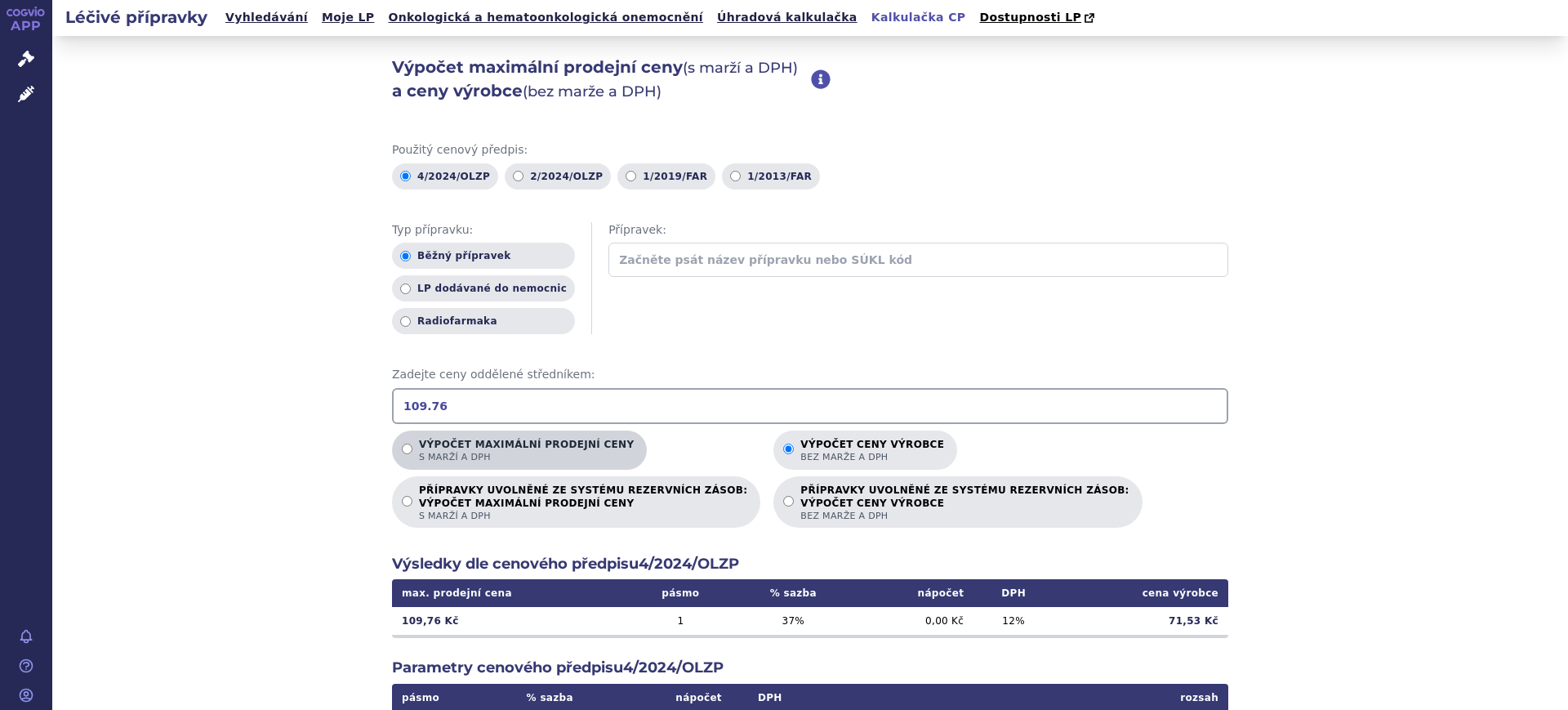
click at [547, 449] on p "Výpočet maximální prodejní ceny s marží a DPH" at bounding box center [526, 450] width 215 height 24
click at [412, 449] on input "Výpočet maximální prodejní ceny s marží a DPH" at bounding box center [407, 449] width 11 height 11
radio input "true"
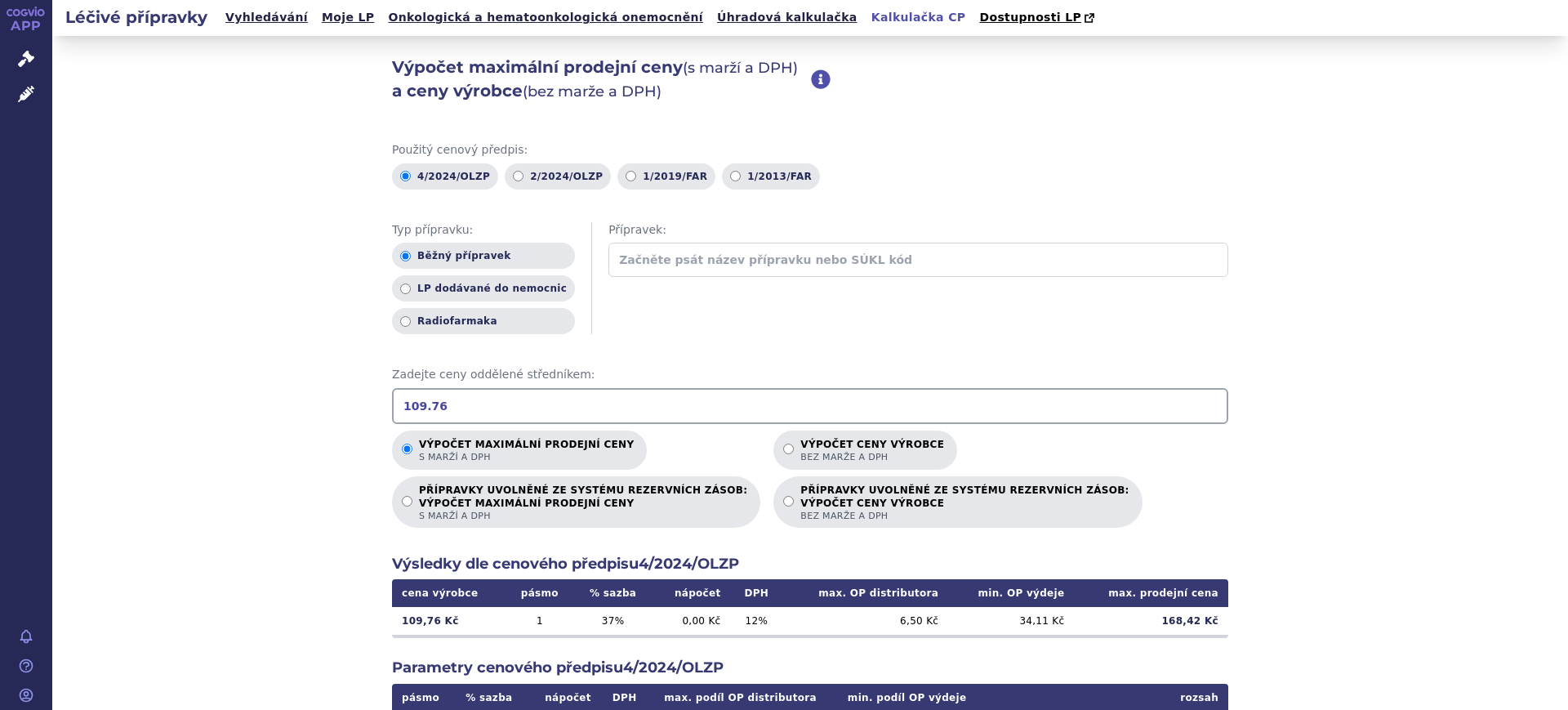
drag, startPoint x: 431, startPoint y: 410, endPoint x: 379, endPoint y: 409, distance: 52.0
click at [379, 409] on div "Výpočet maximální prodejní ceny (s marží a DPH) a ceny výrobce (bez marže a DPH…" at bounding box center [810, 512] width 1516 height 954
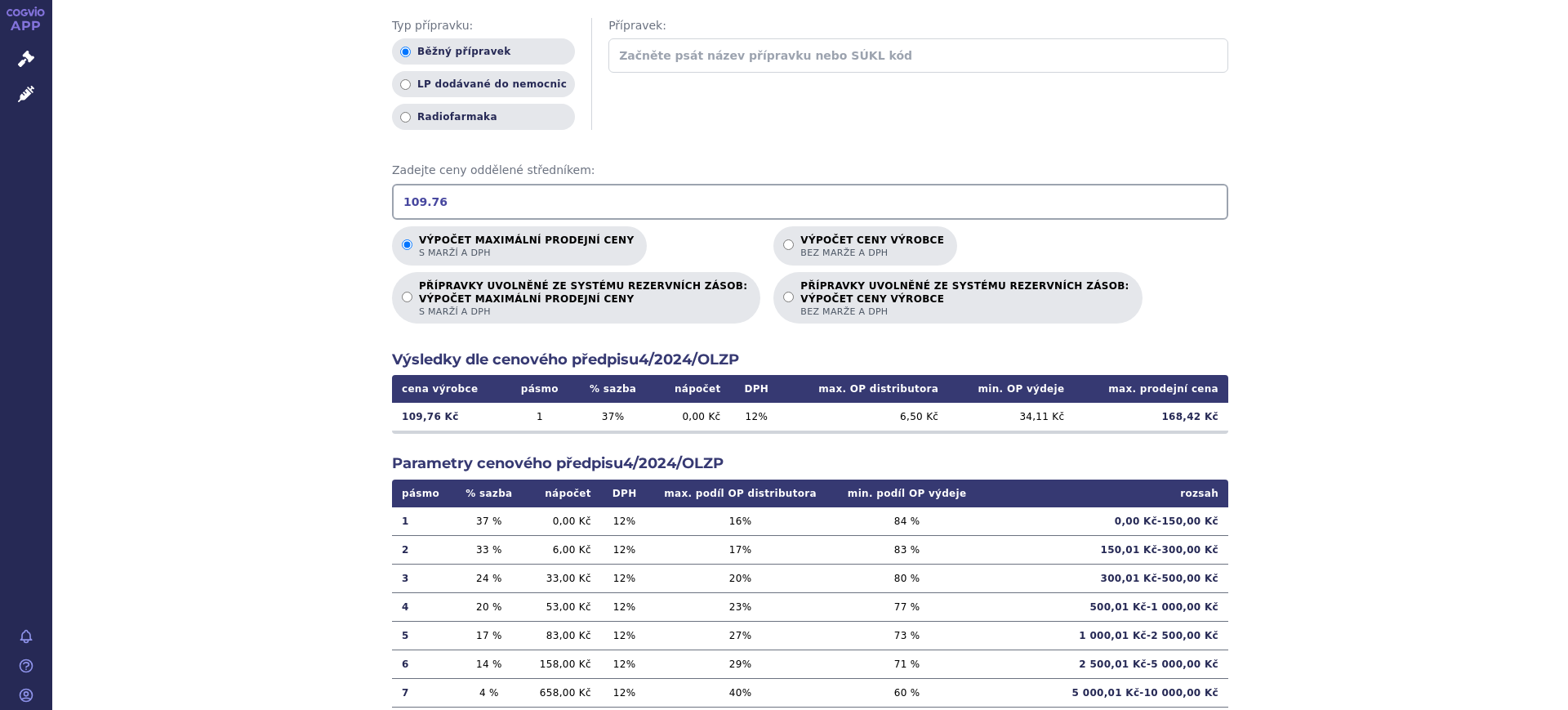
scroll to position [102, 0]
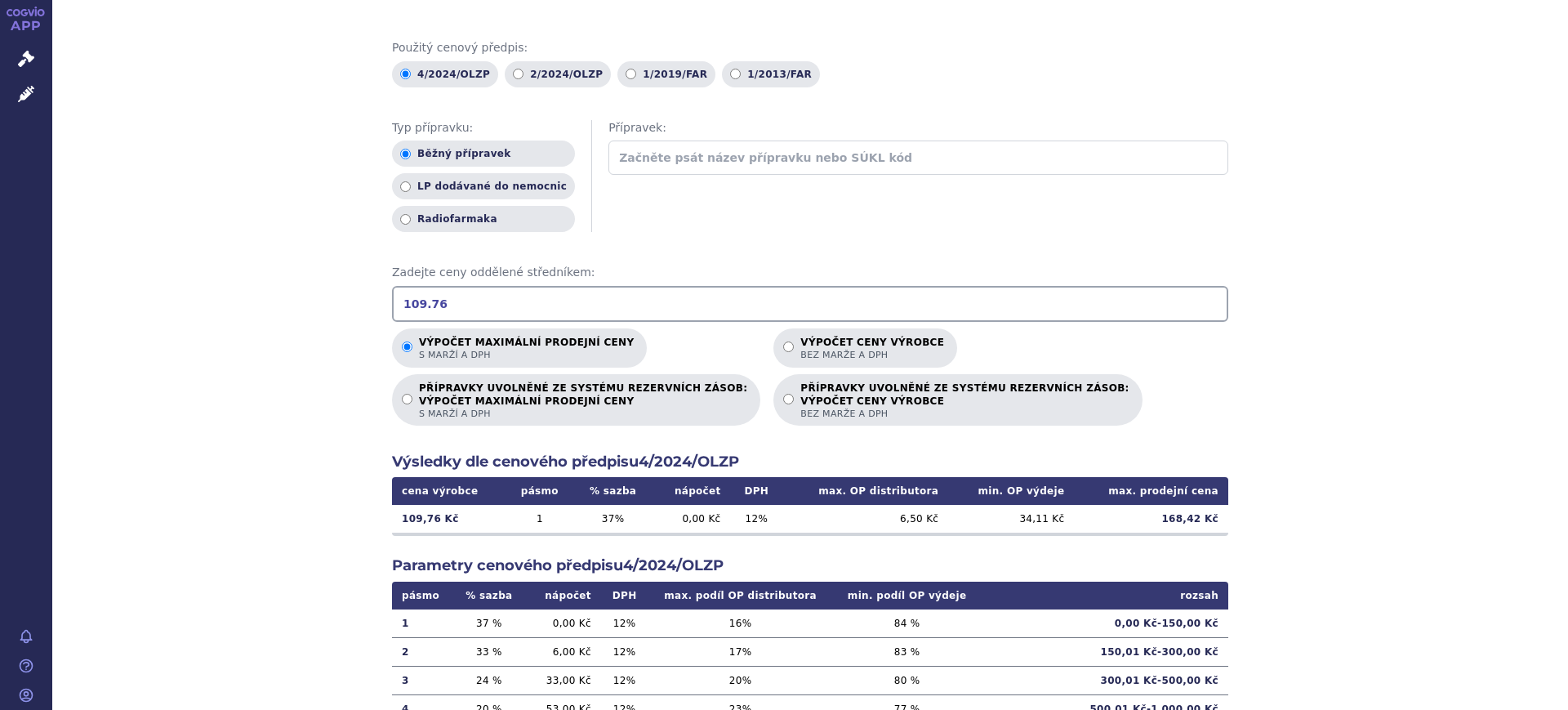
drag, startPoint x: 602, startPoint y: 523, endPoint x: 643, endPoint y: 524, distance: 41.0
click at [643, 524] on td "37 %" at bounding box center [612, 519] width 78 height 28
drag, startPoint x: 776, startPoint y: 526, endPoint x: 800, endPoint y: 526, distance: 24.0
click at [800, 526] on tr "109,76 Kč 1 37 % 0,00 Kč 12 % 6,50 Kč 34,11 Kč 168,42 Kč" at bounding box center [810, 519] width 837 height 28
drag, startPoint x: 603, startPoint y: 522, endPoint x: 666, endPoint y: 528, distance: 63.3
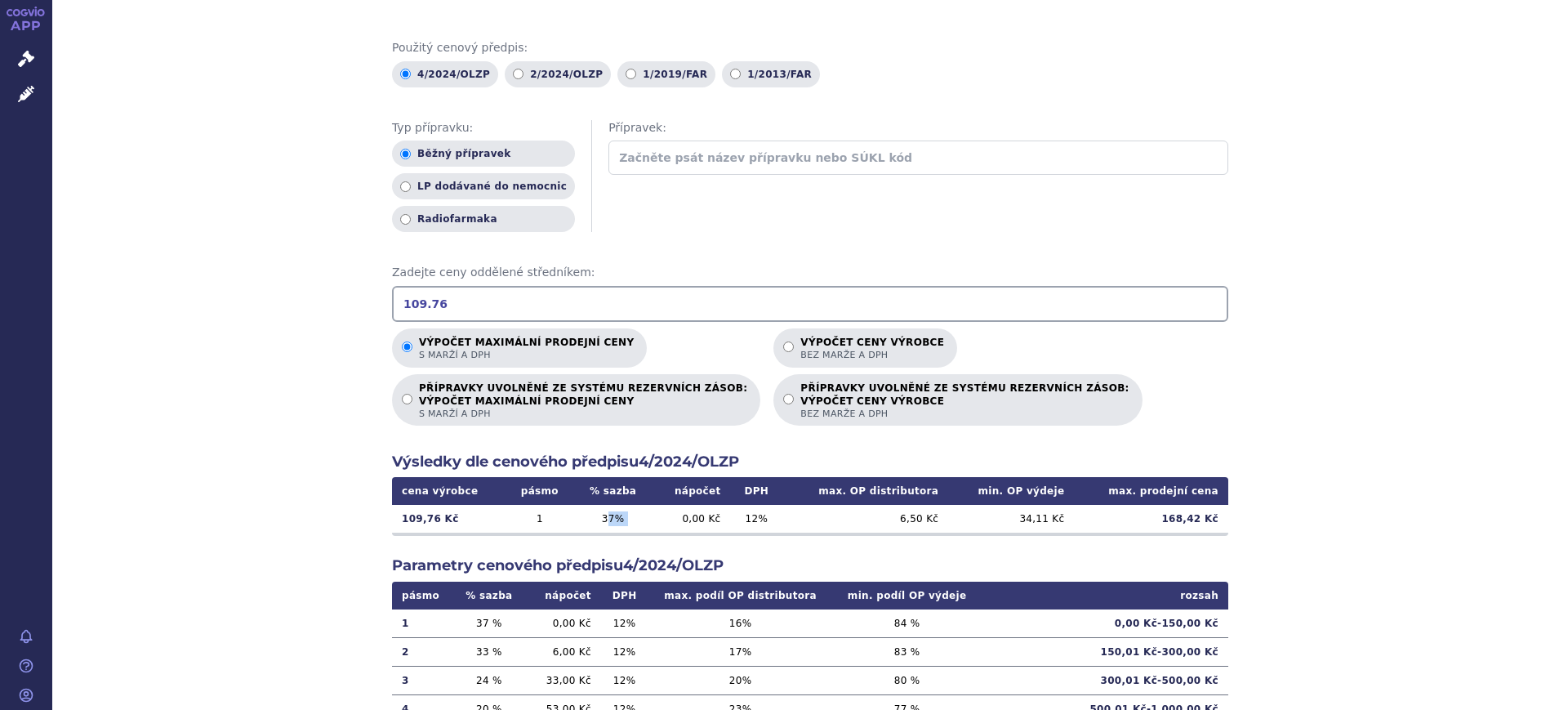
click at [666, 528] on tr "109,76 Kč 1 37 % 0,00 Kč 12 % 6,50 Kč 34,11 Kč 168,42 Kč" at bounding box center [810, 519] width 837 height 28
click at [666, 528] on td "0,00 Kč" at bounding box center [691, 519] width 78 height 28
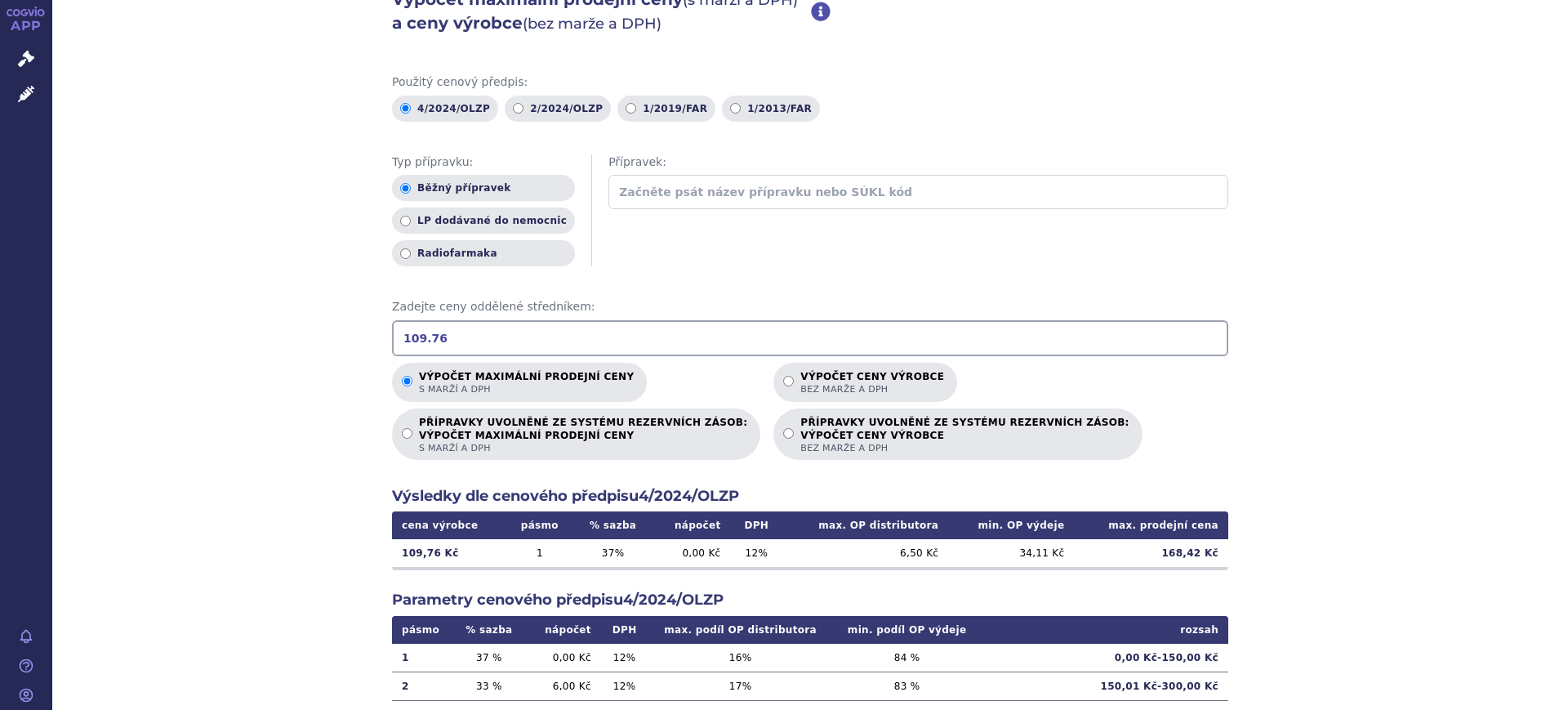
scroll to position [204, 0]
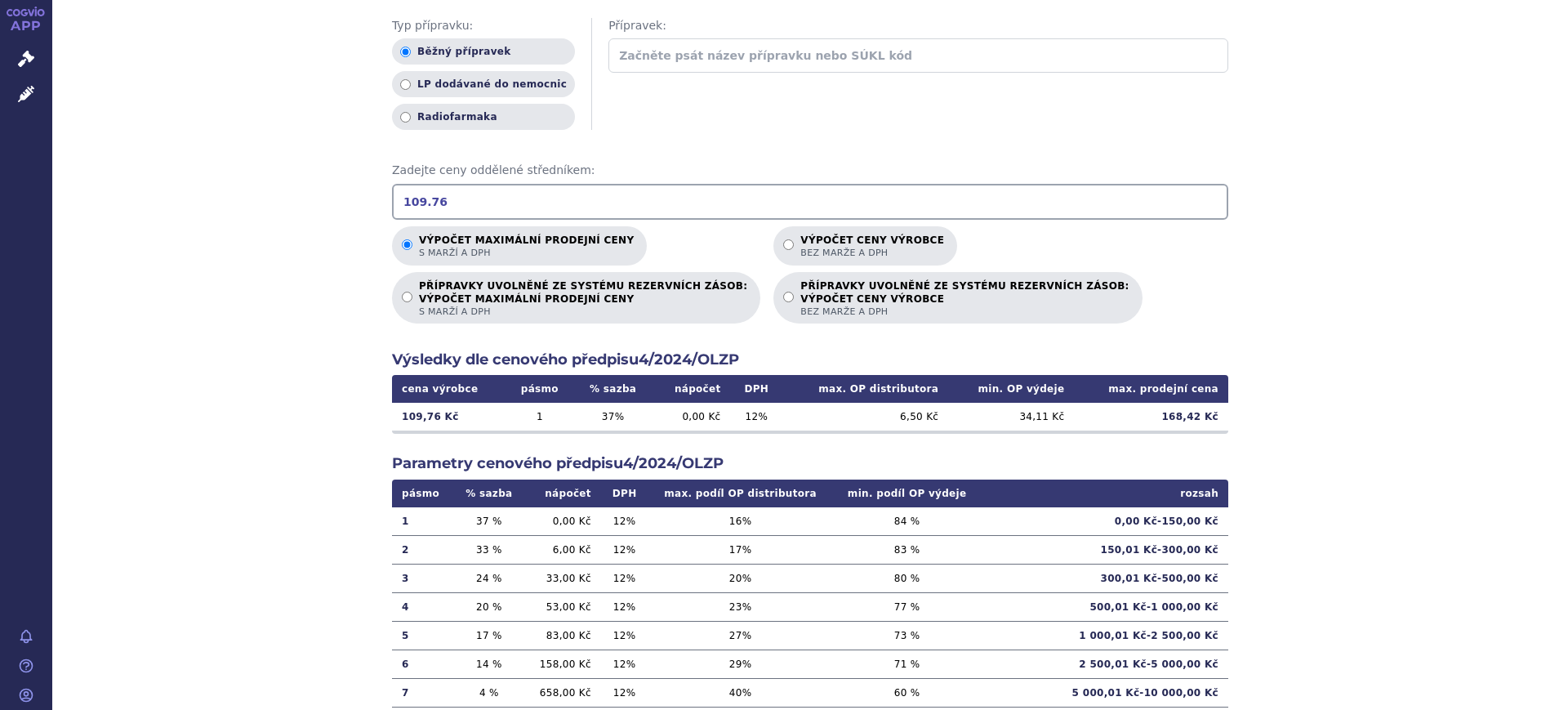
drag, startPoint x: 301, startPoint y: 197, endPoint x: 123, endPoint y: 200, distance: 178.0
click at [165, 197] on div "Výpočet maximální prodejní ceny (s marží a DPH) a ceny výrobce (bez marže a DPH…" at bounding box center [810, 308] width 1516 height 954
type input "109.76"
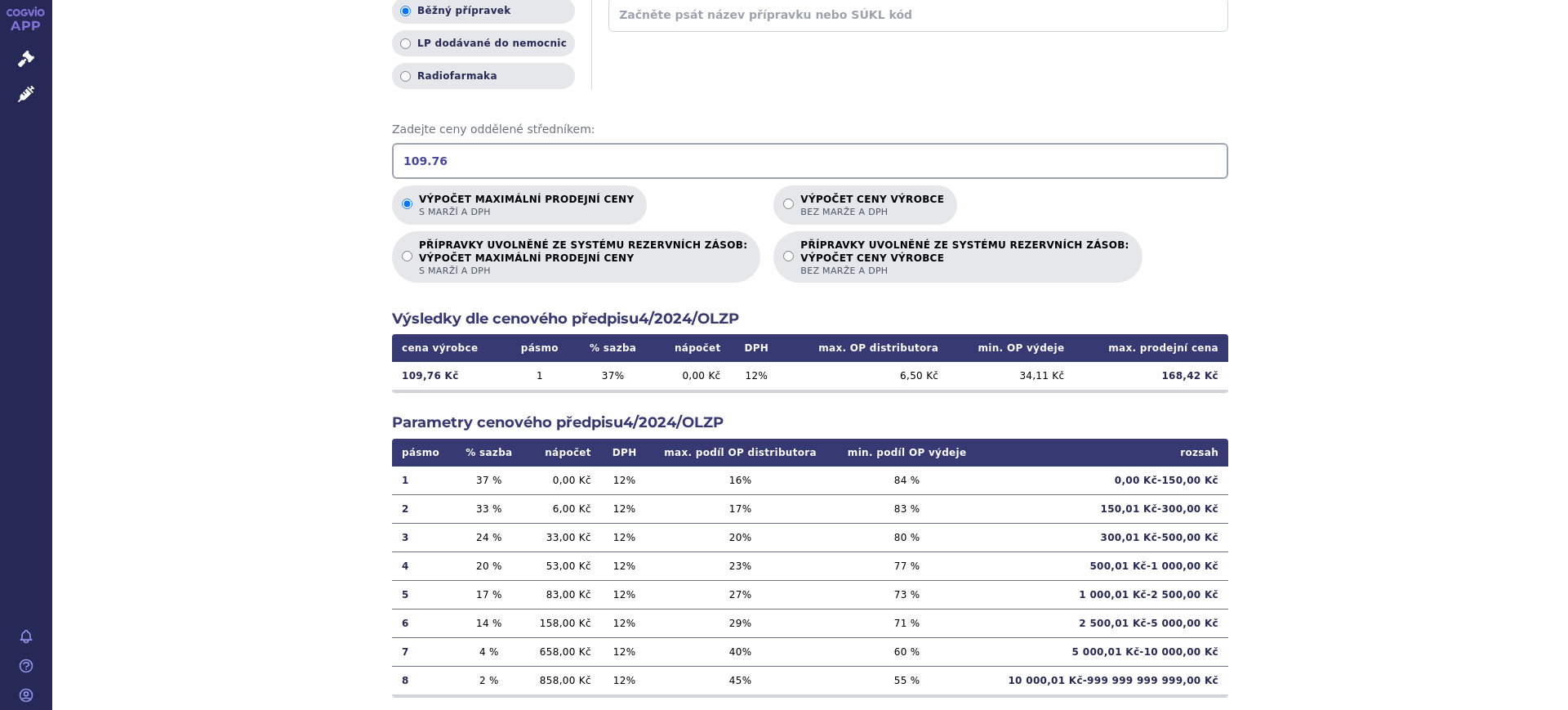
scroll to position [280, 0]
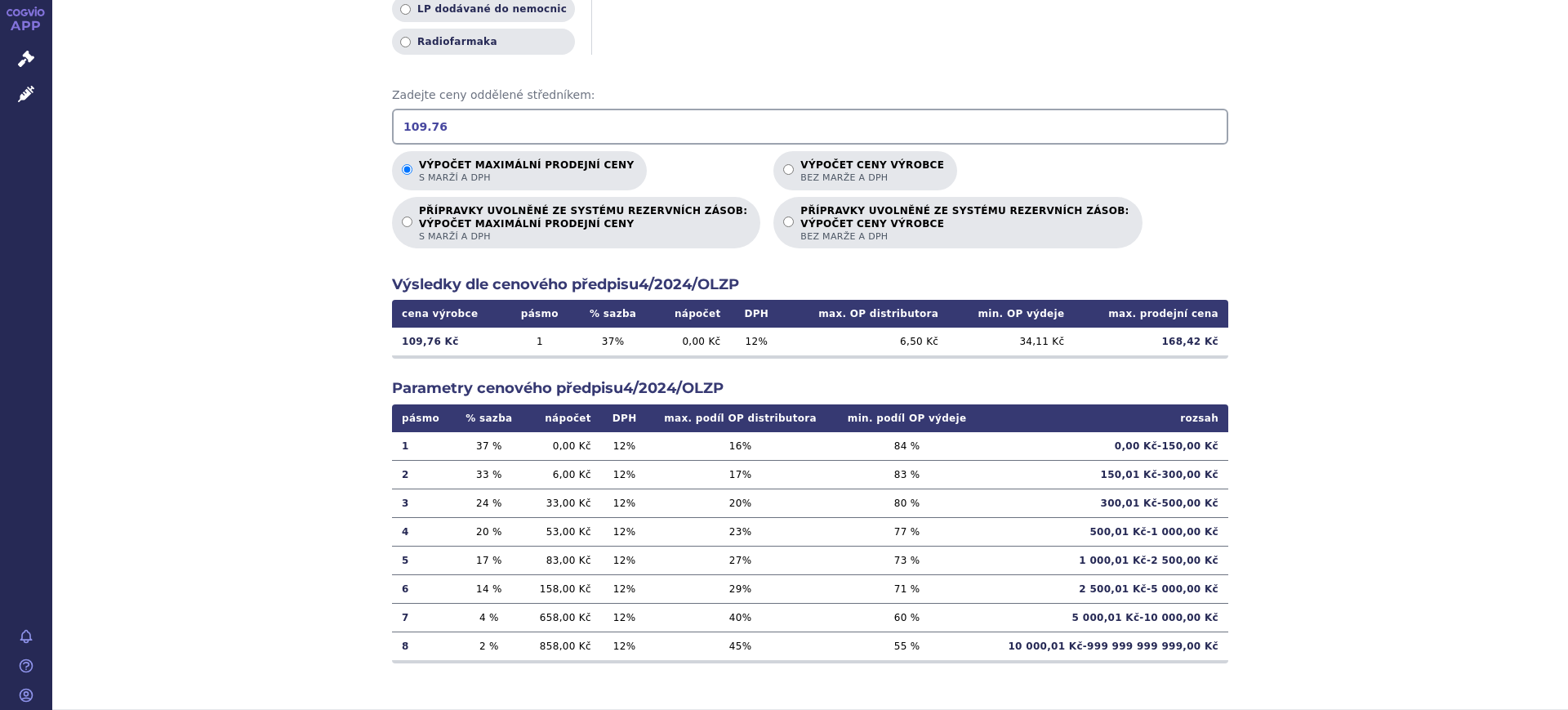
drag, startPoint x: 489, startPoint y: 450, endPoint x: 757, endPoint y: 453, distance: 268.0
click at [757, 453] on tr "1 37 % 0,00 Kč 12 % 16 % 84 % 0,00 Kč - 150,00 Kč" at bounding box center [810, 447] width 837 height 29
click at [757, 453] on td "16 %" at bounding box center [740, 447] width 184 height 29
drag, startPoint x: 539, startPoint y: 448, endPoint x: 564, endPoint y: 450, distance: 25.1
click at [564, 450] on td "0,00 Kč" at bounding box center [563, 447] width 76 height 29
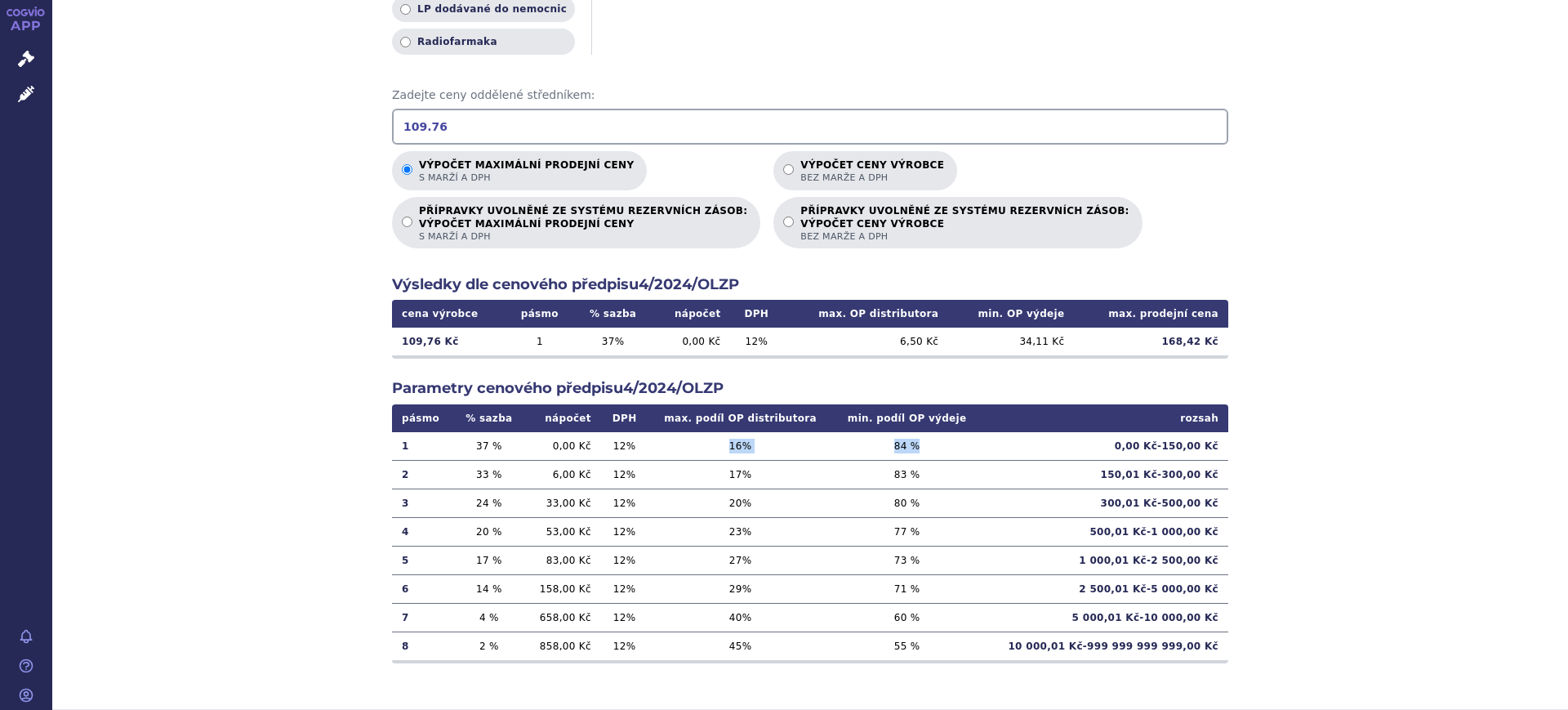
drag, startPoint x: 701, startPoint y: 443, endPoint x: 1250, endPoint y: 436, distance: 549.0
click at [928, 450] on tr "1 37 % 0,00 Kč 12 % 16 % 84 % 0,00 Kč - 150,00 Kč" at bounding box center [810, 447] width 837 height 29
click at [890, 450] on td "84 %" at bounding box center [907, 447] width 148 height 29
drag, startPoint x: 646, startPoint y: 336, endPoint x: 561, endPoint y: 336, distance: 85.0
click at [561, 336] on tr "109,76 Kč 1 37 % 0,00 Kč 12 % 6,50 Kč 34,11 Kč 168,42 Kč" at bounding box center [810, 341] width 837 height 28
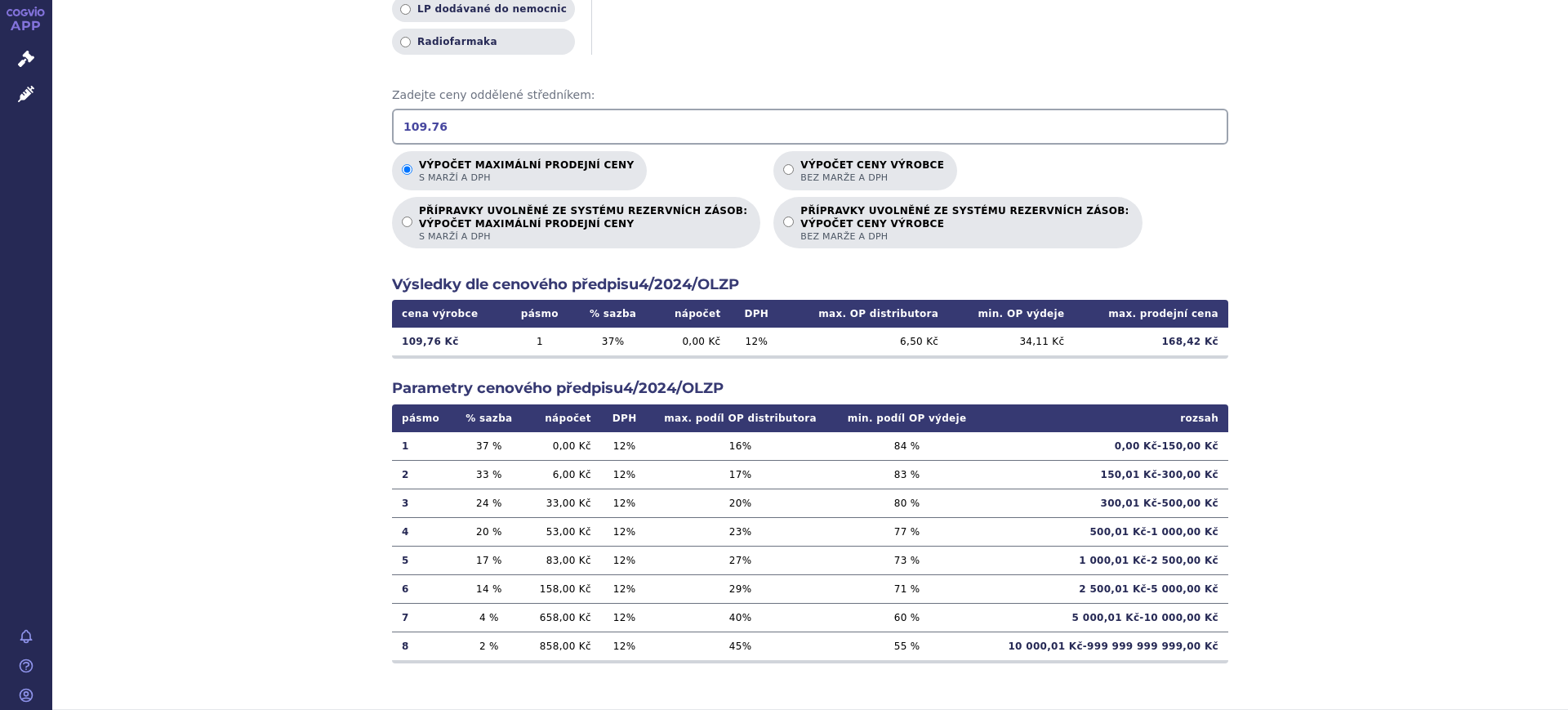
click at [539, 336] on td "1" at bounding box center [539, 341] width 67 height 28
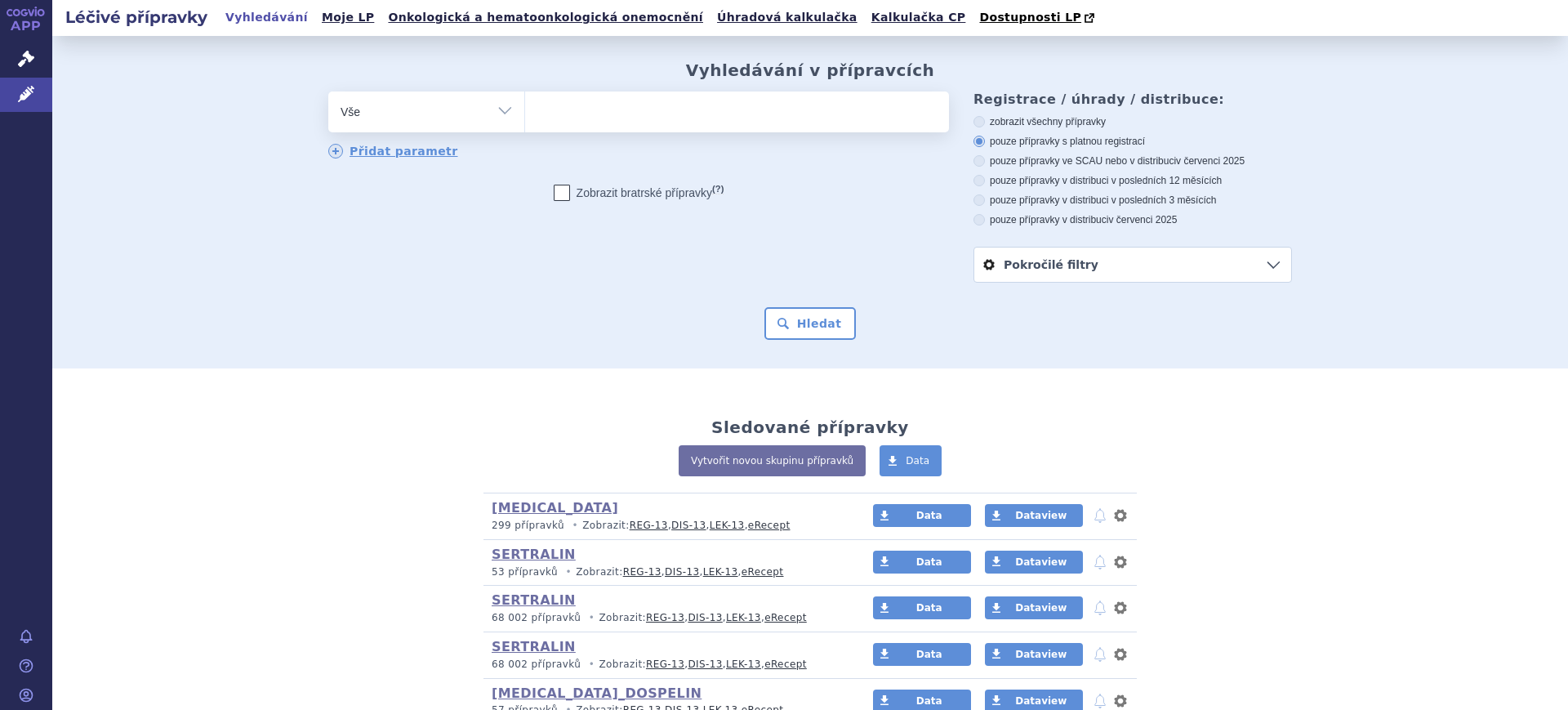
click at [474, 112] on select "Vše Přípravek/SUKL kód MAH VPOIS ATC/Aktivní látka Léková forma Síla" at bounding box center [426, 110] width 196 height 37
select select "filter-atc-group"
click at [328, 93] on select "Vše Přípravek/SUKL kód MAH VPOIS ATC/Aktivní látka Léková forma Síla" at bounding box center [426, 110] width 196 height 37
click at [597, 114] on ul at bounding box center [737, 109] width 424 height 34
click at [525, 114] on select at bounding box center [525, 111] width 1 height 40
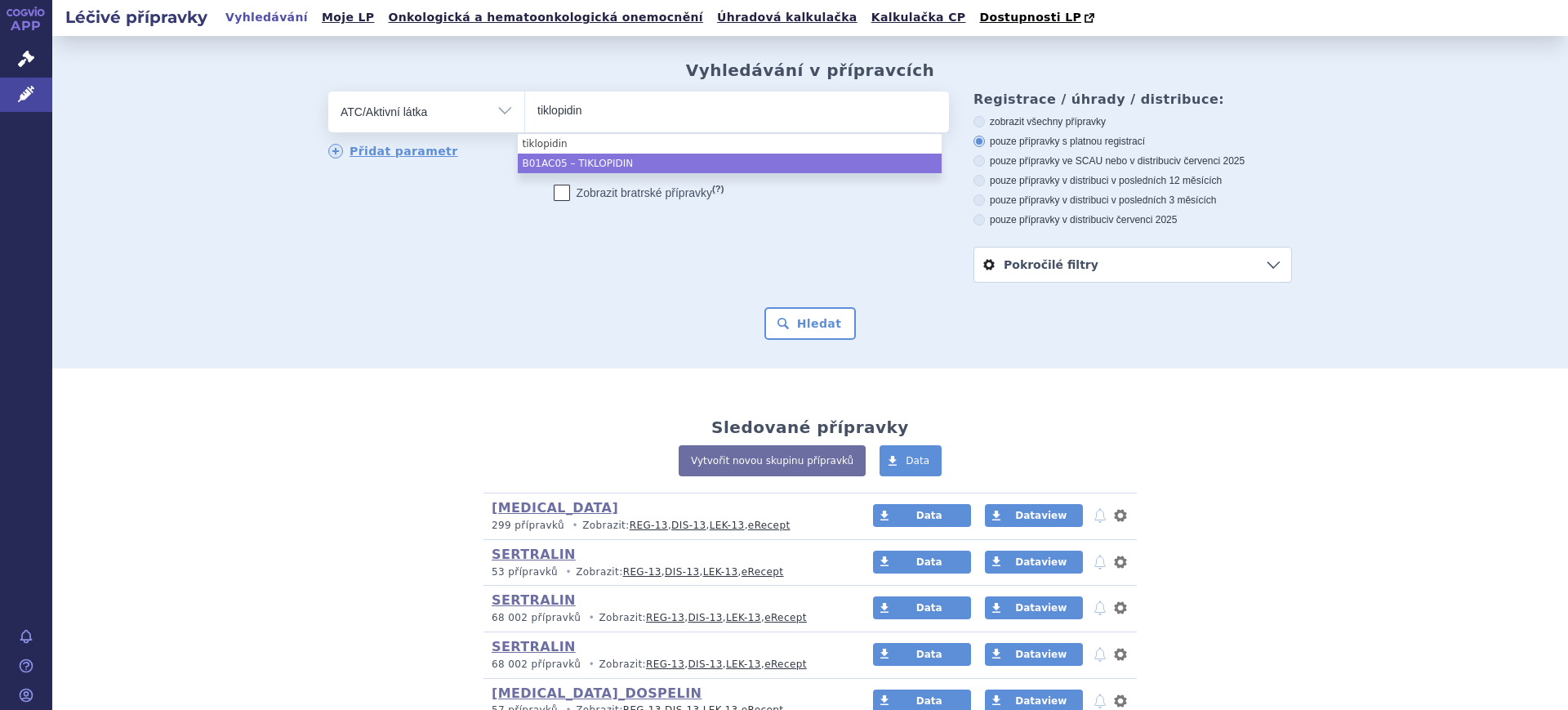
type input "tiklopidin"
select select "B01AC05"
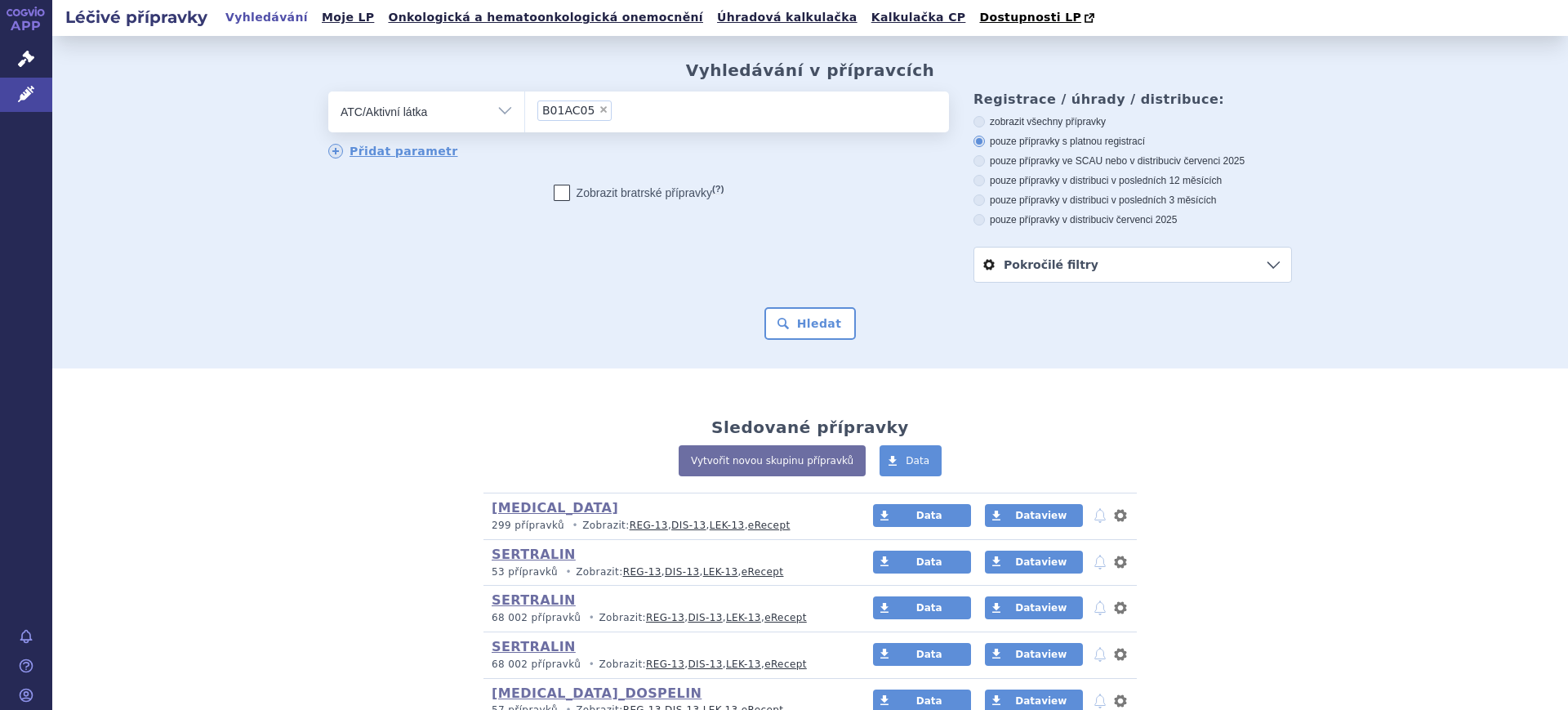
click at [796, 344] on div "Vyhledávání v přípravcích odstranit Vše Přípravek/SUKL kód MAH VPOIS ×" at bounding box center [810, 202] width 1516 height 333
click at [793, 334] on button "Hledat" at bounding box center [811, 324] width 93 height 32
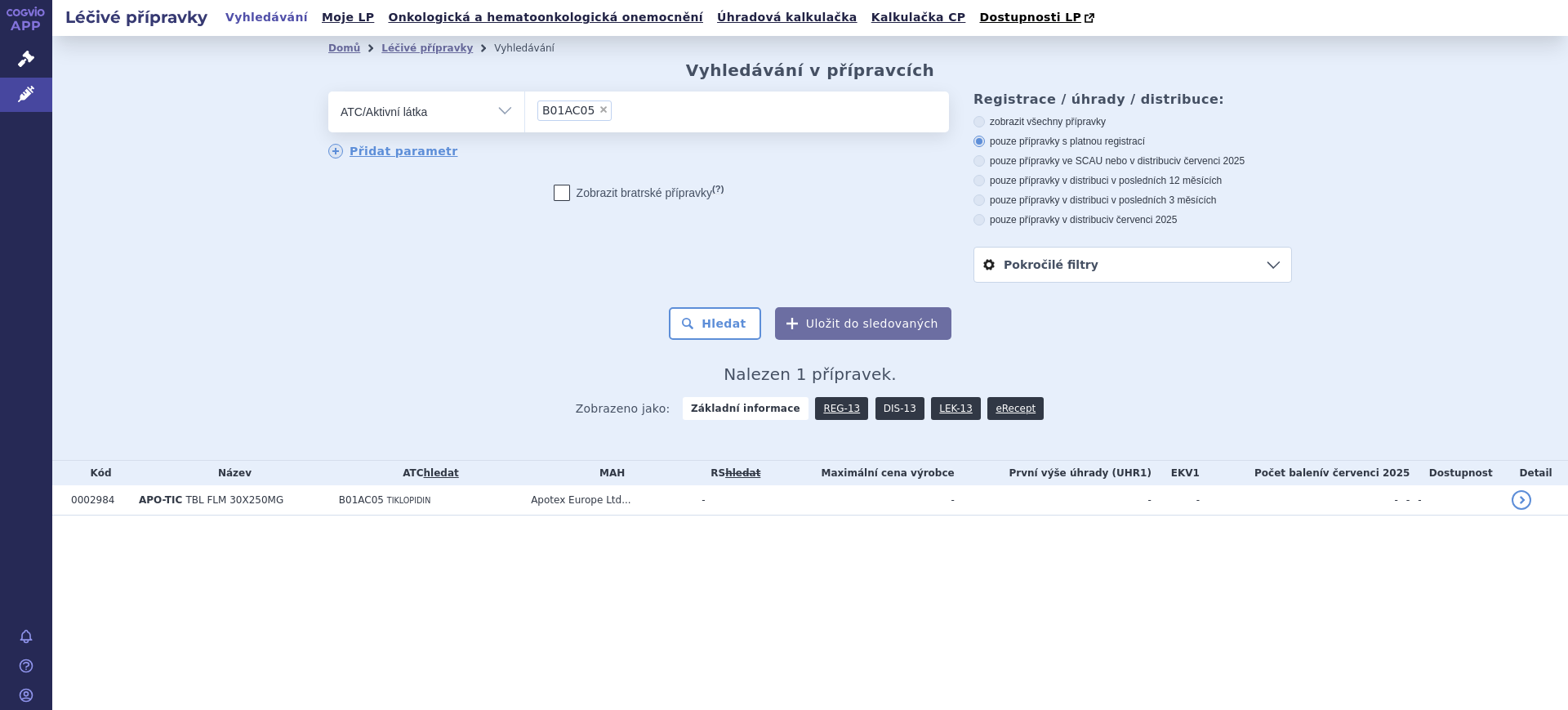
click at [879, 410] on link "DIS-13" at bounding box center [899, 408] width 49 height 22
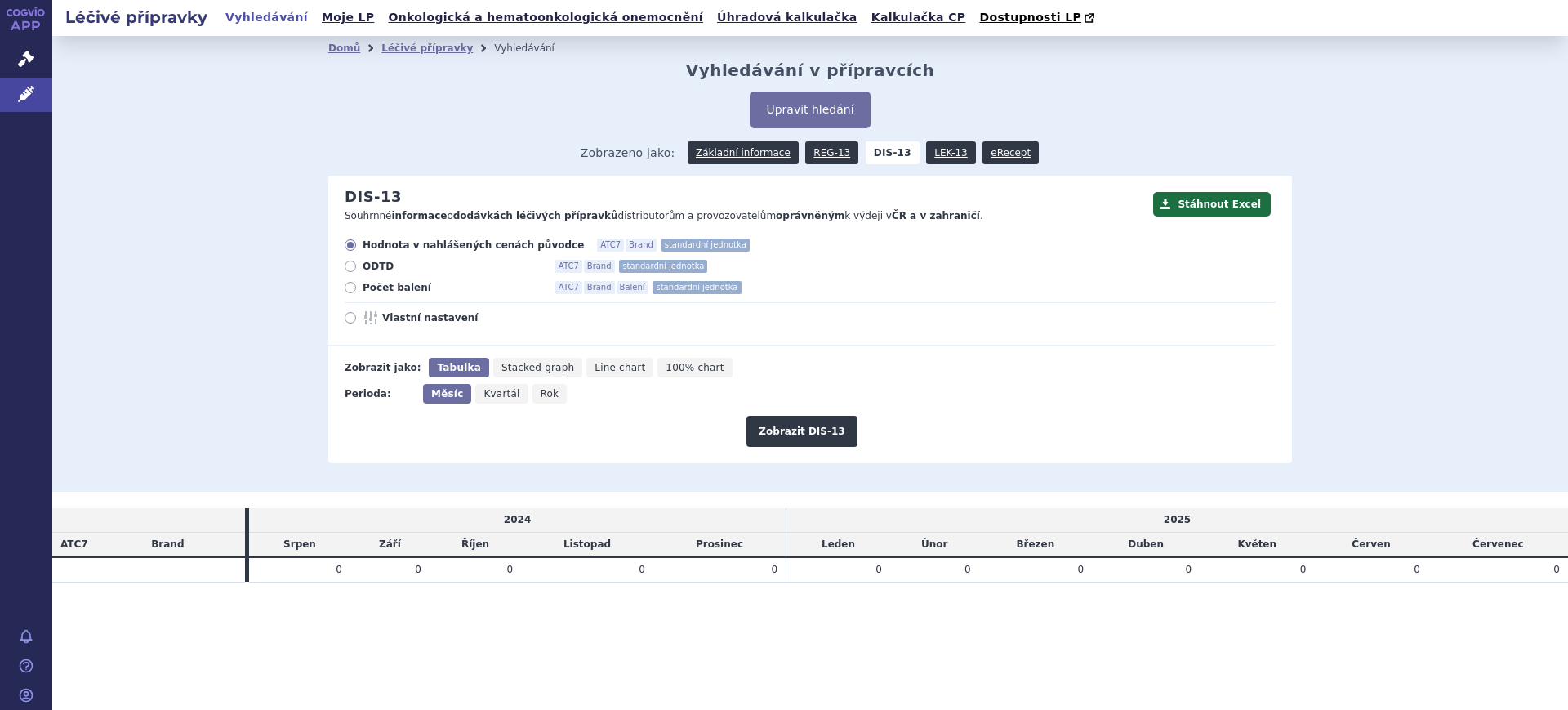
click at [541, 399] on span "Rok" at bounding box center [550, 394] width 19 height 12
click at [540, 395] on input "Rok" at bounding box center [538, 389] width 11 height 11
radio input "true"
click at [785, 435] on button "Zobrazit DIS-13" at bounding box center [802, 431] width 111 height 31
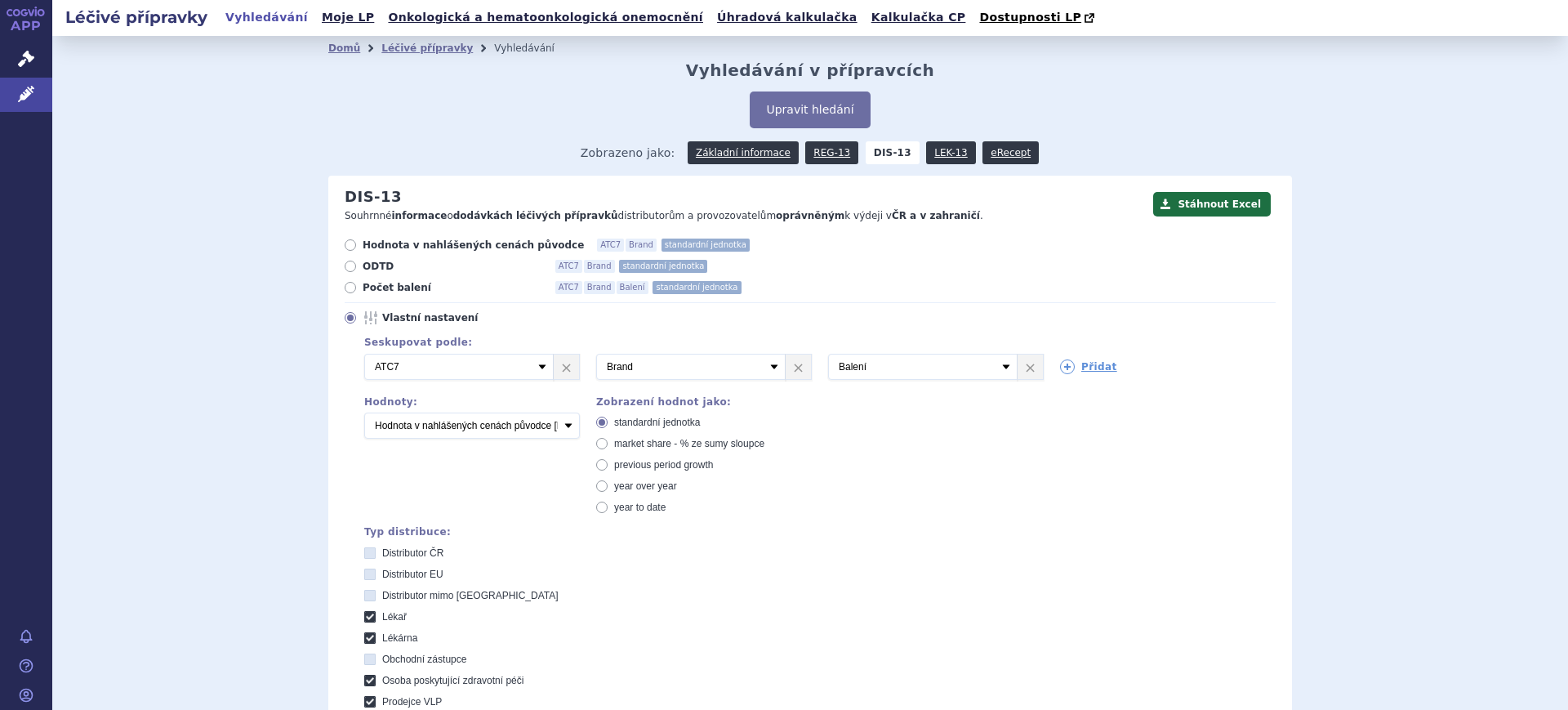
scroll to position [508, 0]
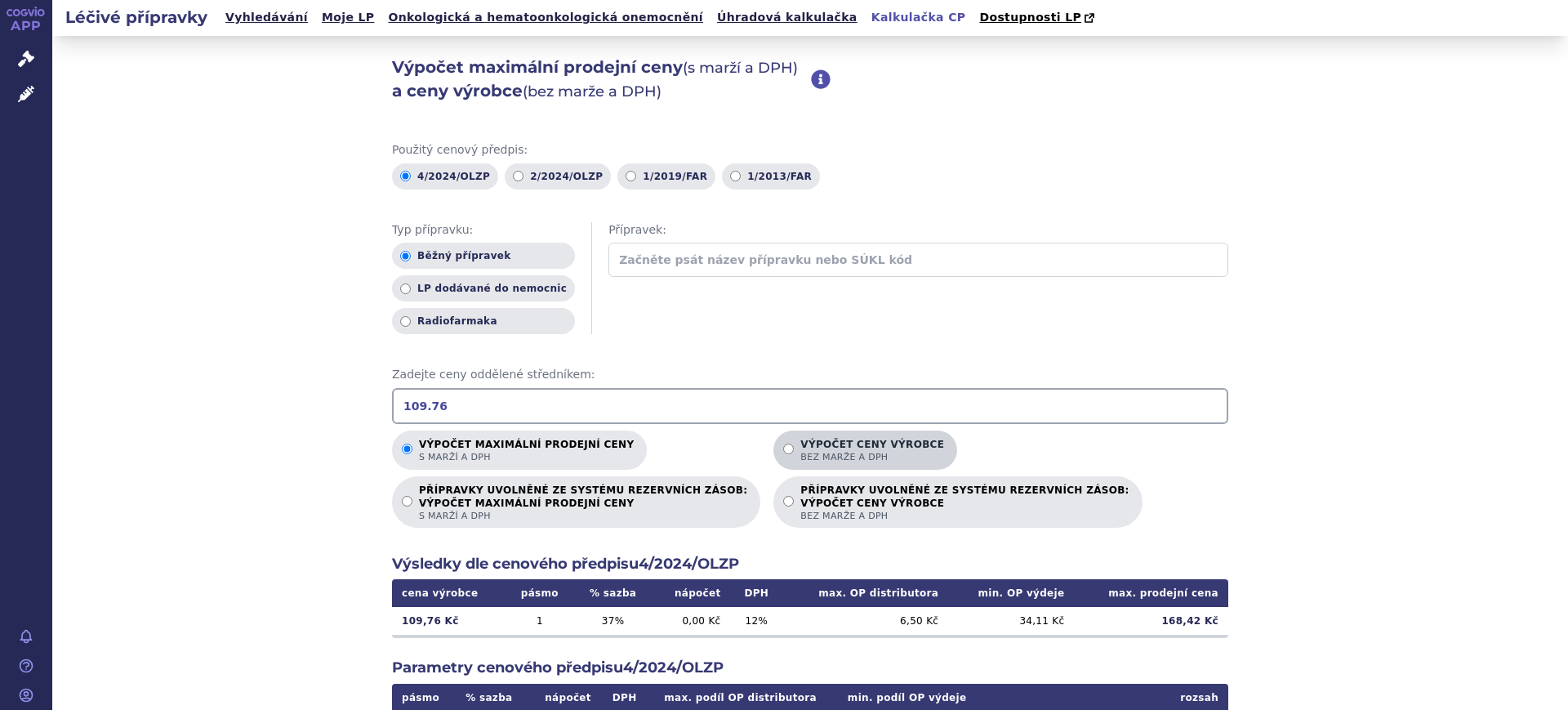
scroll to position [280, 0]
